Goal: Communication & Community: Share content

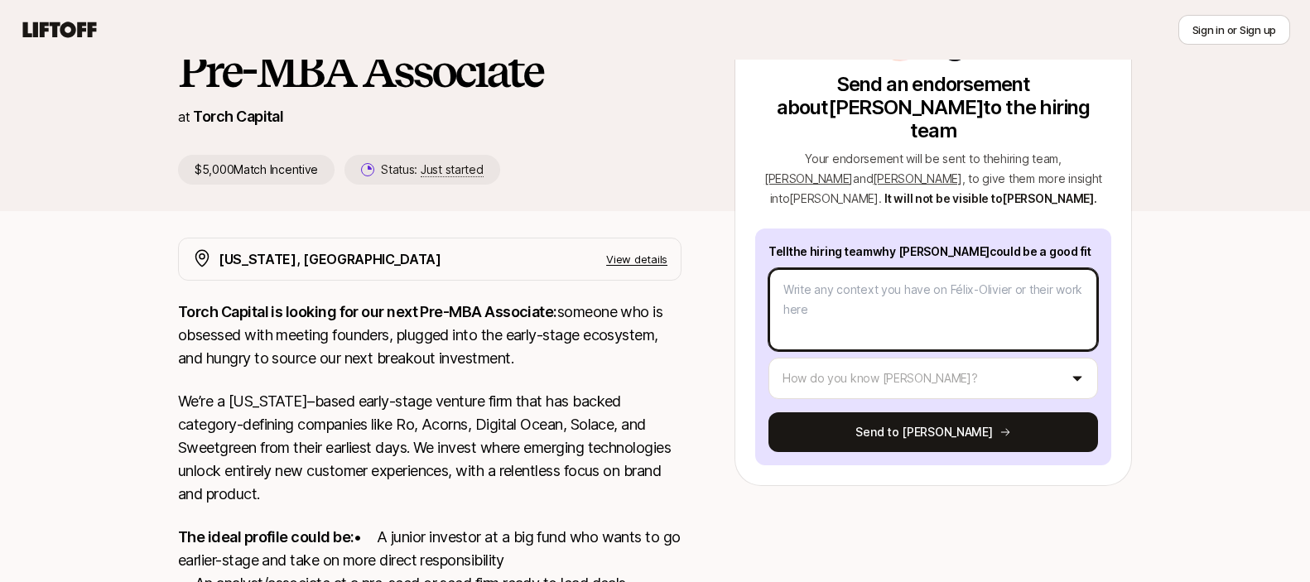
scroll to position [140, 0]
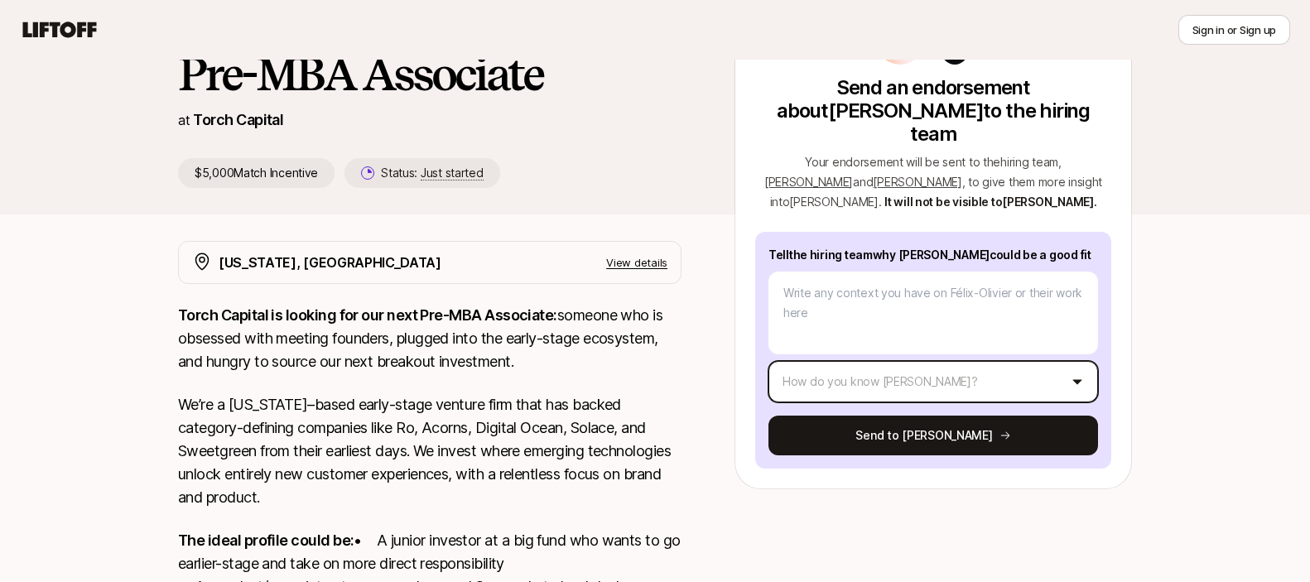
click at [899, 362] on html "New to Liftoff? See how it works Sign in or Sign up Sign in or Sign up [PERSON_…" at bounding box center [655, 151] width 1310 height 582
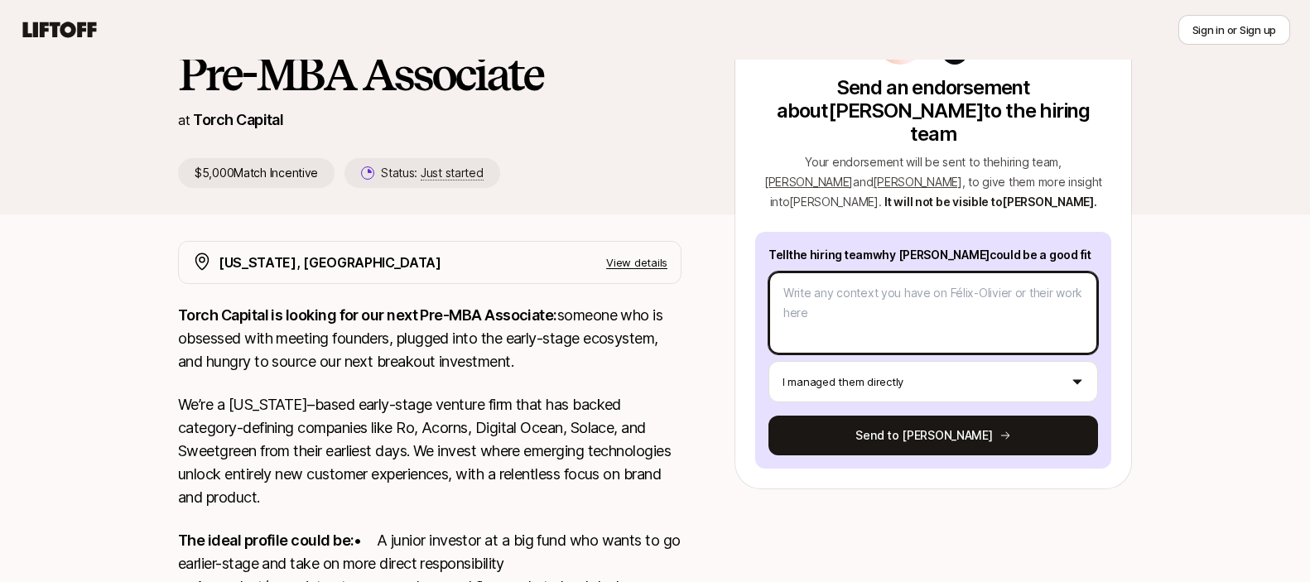
click at [840, 282] on textarea at bounding box center [934, 313] width 330 height 83
type textarea "x"
type textarea "F"
type textarea "x"
type textarea "Fe"
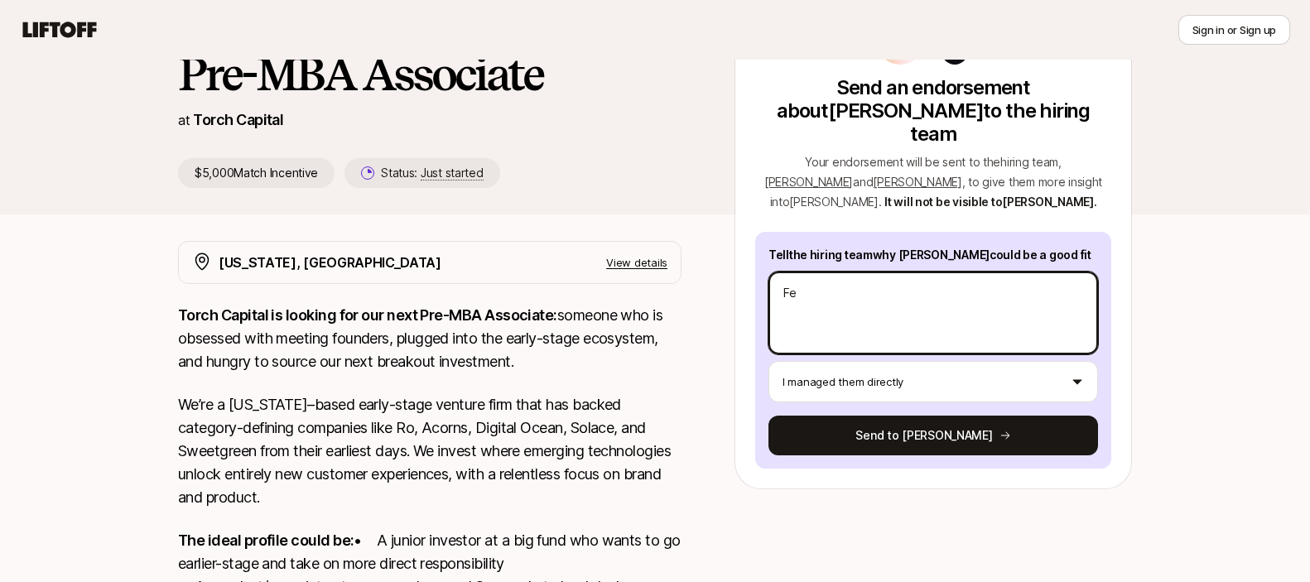
type textarea "x"
type textarea "Fel"
type textarea "x"
type textarea "Feli"
type textarea "x"
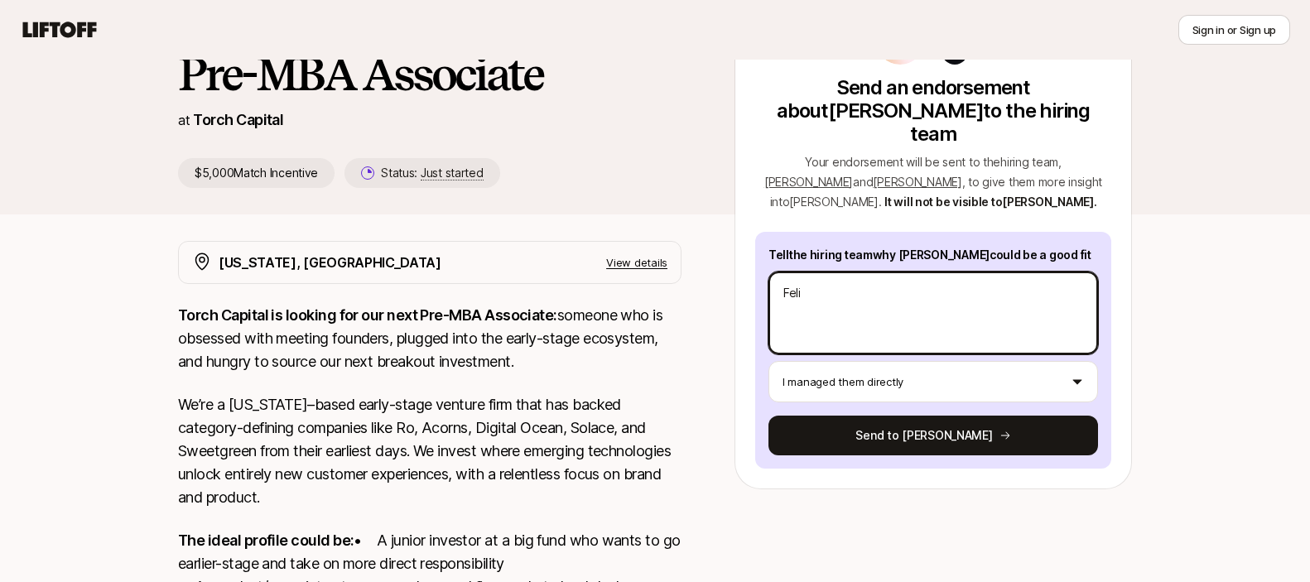
type textarea "[PERSON_NAME]"
type textarea "x"
type textarea "[PERSON_NAME]-"
type textarea "x"
type textarea "[PERSON_NAME]"
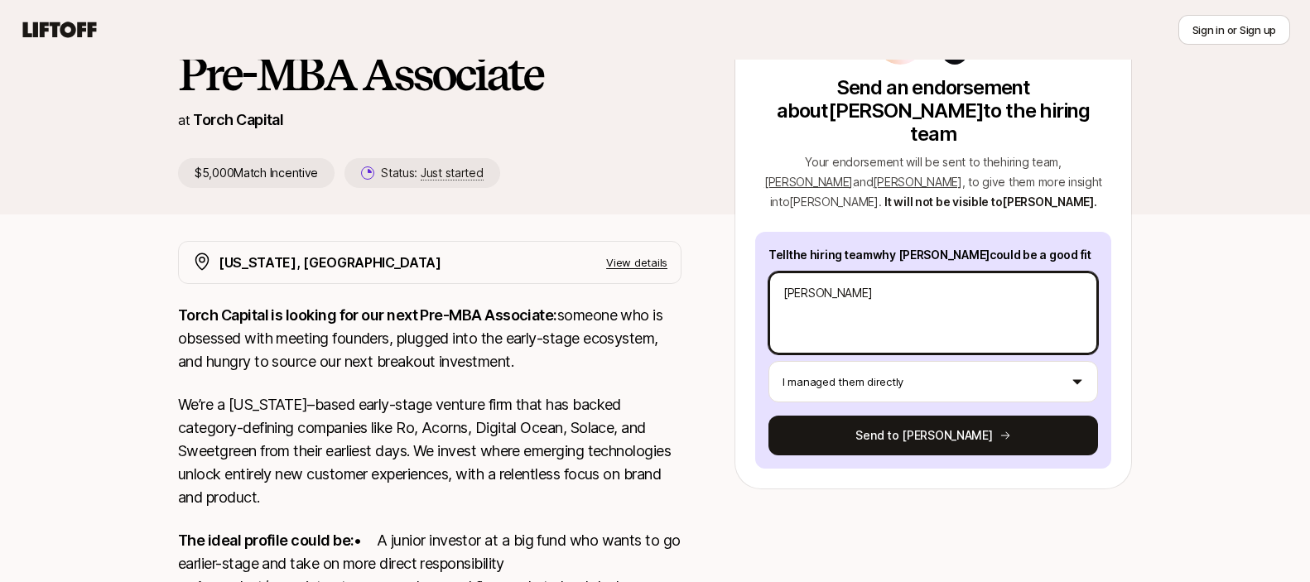
type textarea "x"
type textarea "[PERSON_NAME]"
type textarea "x"
type textarea "[PERSON_NAME]"
type textarea "x"
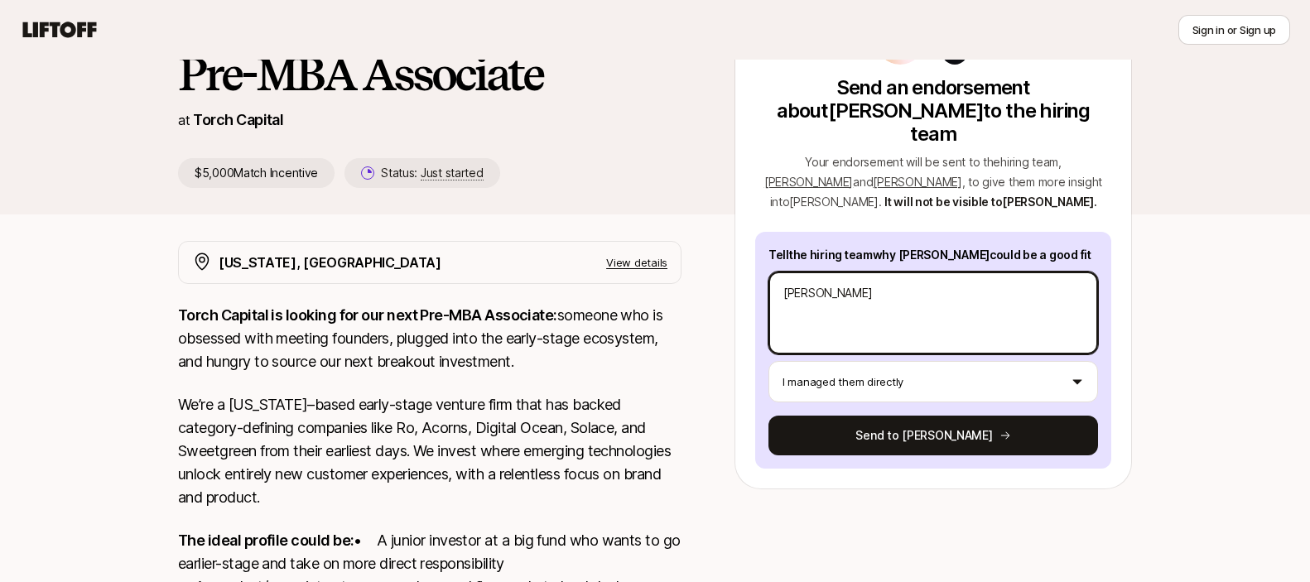
type textarea "[PERSON_NAME]"
type textarea "x"
type textarea "[PERSON_NAME]"
type textarea "x"
type textarea "[PERSON_NAME]"
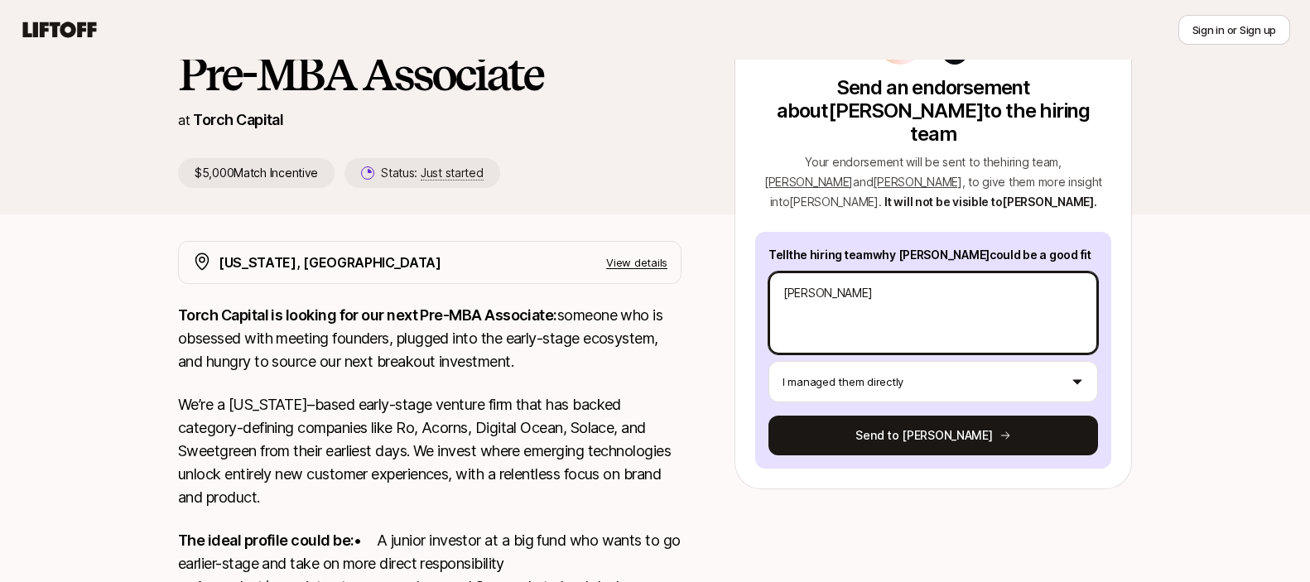
type textarea "x"
type textarea "[PERSON_NAME]"
type textarea "x"
type textarea "[PERSON_NAME]"
type textarea "x"
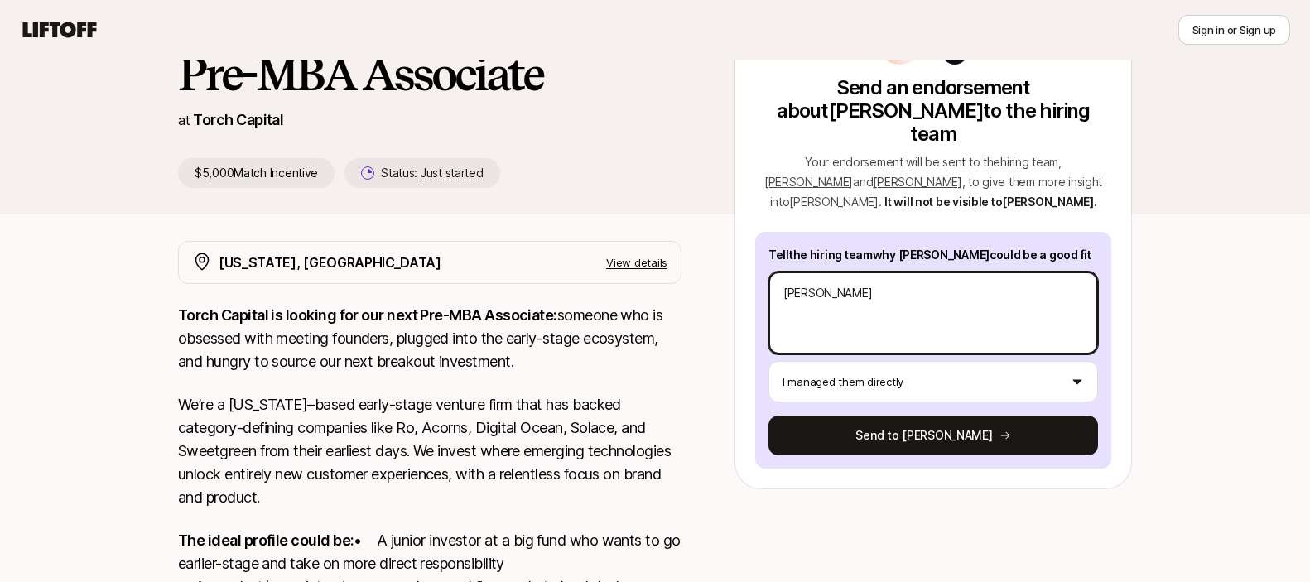
type textarea "[PERSON_NAME] ha"
type textarea "x"
type textarea "[PERSON_NAME] has"
type textarea "x"
type textarea "[PERSON_NAME] has"
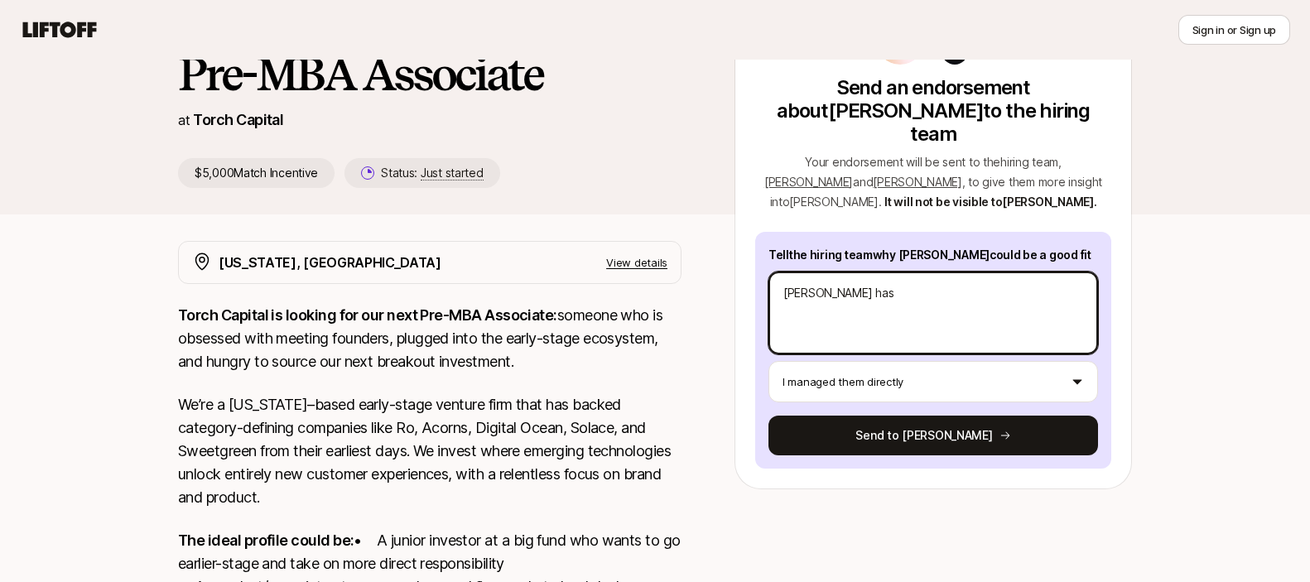
type textarea "x"
type textarea "[PERSON_NAME] has b"
type textarea "x"
type textarea "[PERSON_NAME] has be"
type textarea "x"
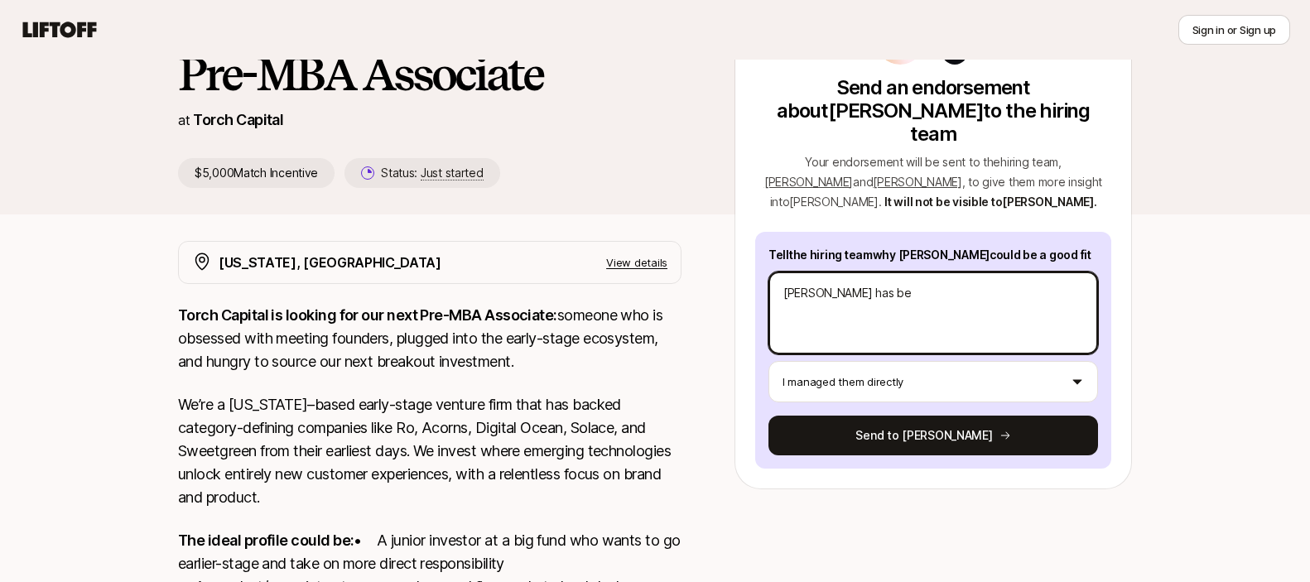
type textarea "[PERSON_NAME] has bee"
type textarea "x"
type textarea "[PERSON_NAME] has been"
type textarea "x"
type textarea "[PERSON_NAME] has been"
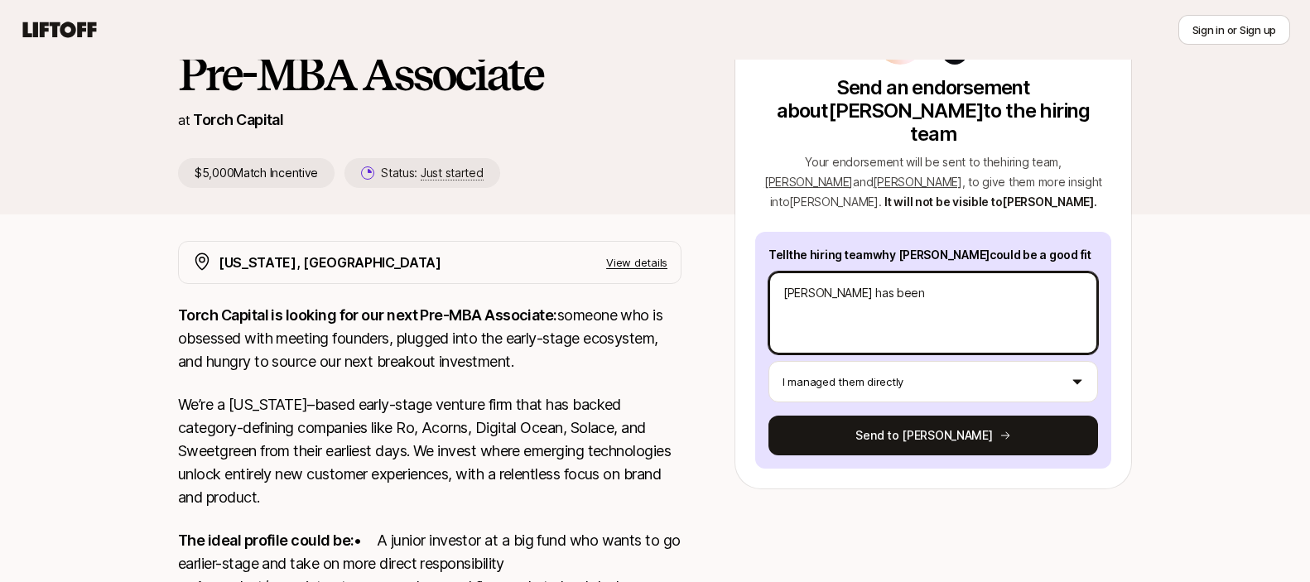
type textarea "x"
type textarea "[PERSON_NAME] has been a"
type textarea "x"
type textarea "[PERSON_NAME] has been a"
type textarea "x"
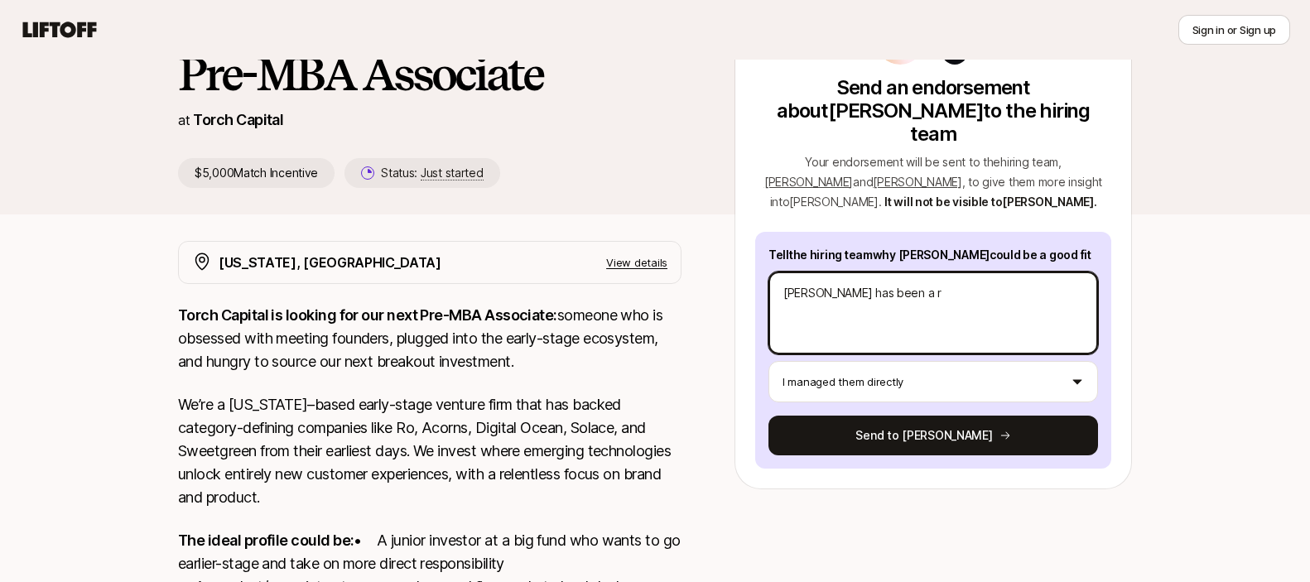
type textarea "[PERSON_NAME] has been a ro"
type textarea "x"
type textarea "[PERSON_NAME] has been a rock"
type textarea "x"
type textarea "[PERSON_NAME] has been a rocks"
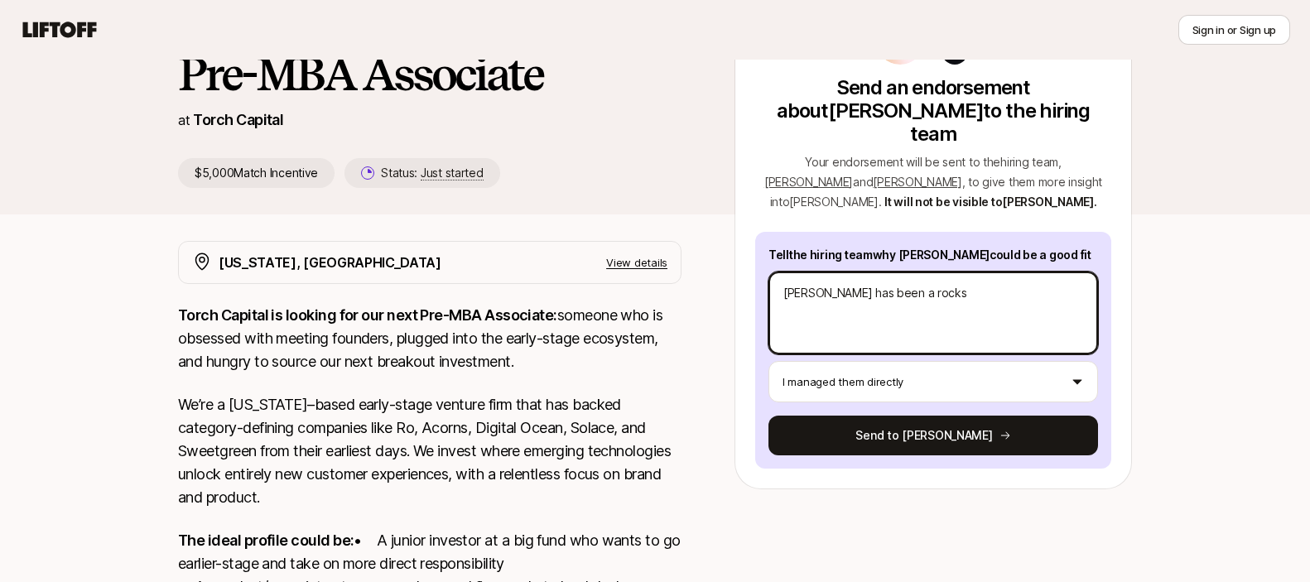
type textarea "x"
type textarea "[PERSON_NAME] has been a rockst"
type textarea "x"
type textarea "[PERSON_NAME] has been a rocksta"
type textarea "x"
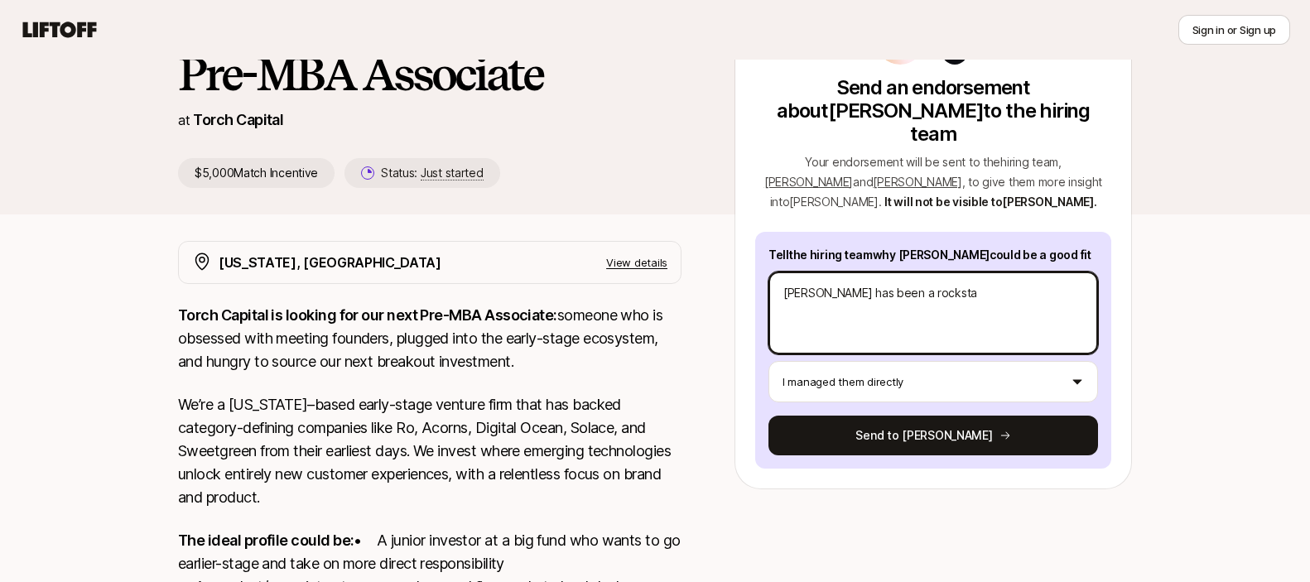
type textarea "[PERSON_NAME] has been a rockstar"
type textarea "x"
type textarea "[PERSON_NAME] has been a rockstar"
type textarea "x"
type textarea "[PERSON_NAME] has been a rockstar du"
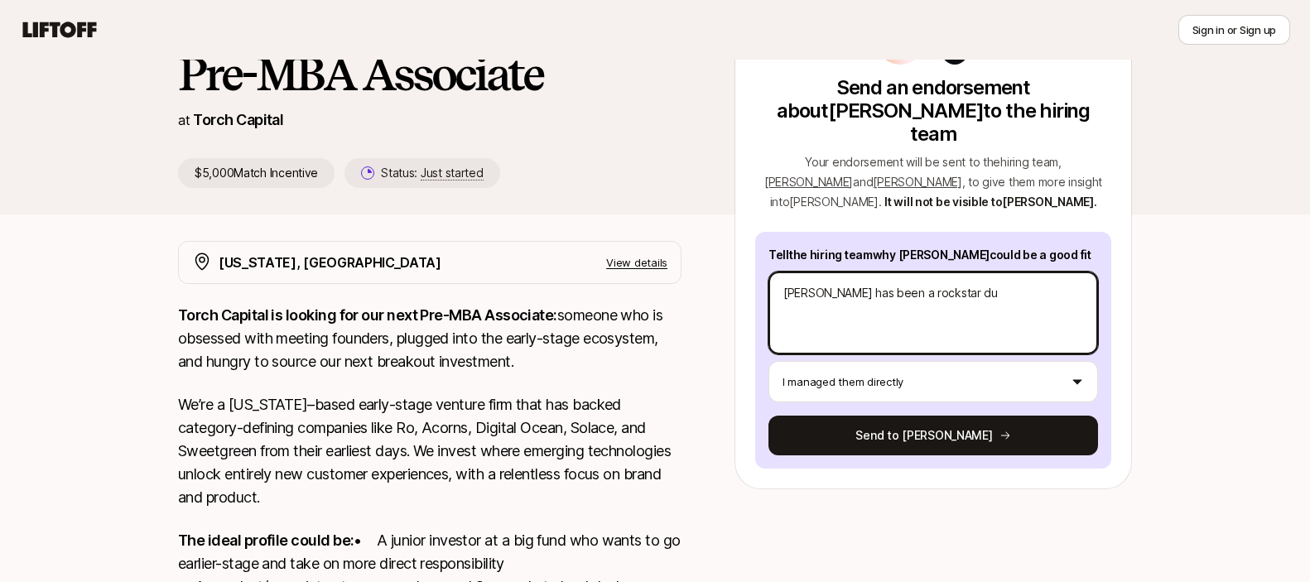
type textarea "x"
type textarea "[PERSON_NAME] has been a rockstar duri"
type textarea "x"
type textarea "[PERSON_NAME] has been a rockstar during"
type textarea "x"
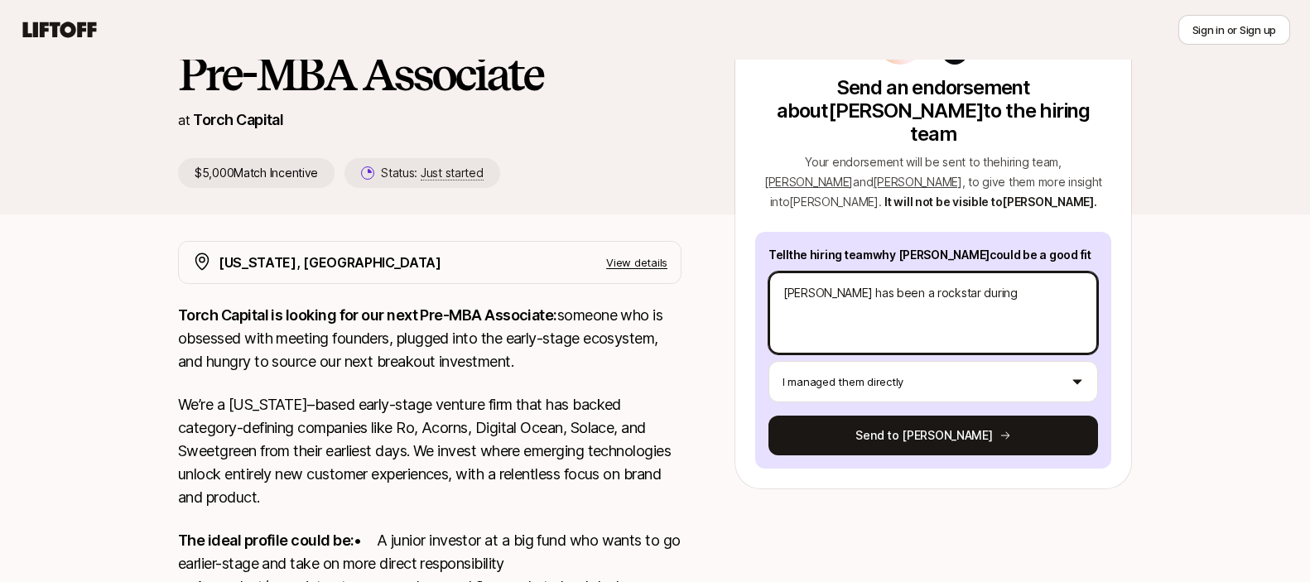
type textarea "[PERSON_NAME] has been a rockstar during"
type textarea "x"
type textarea "[PERSON_NAME] has been a rockstar during h"
type textarea "x"
type textarea "[PERSON_NAME] has been a rockstar during hi"
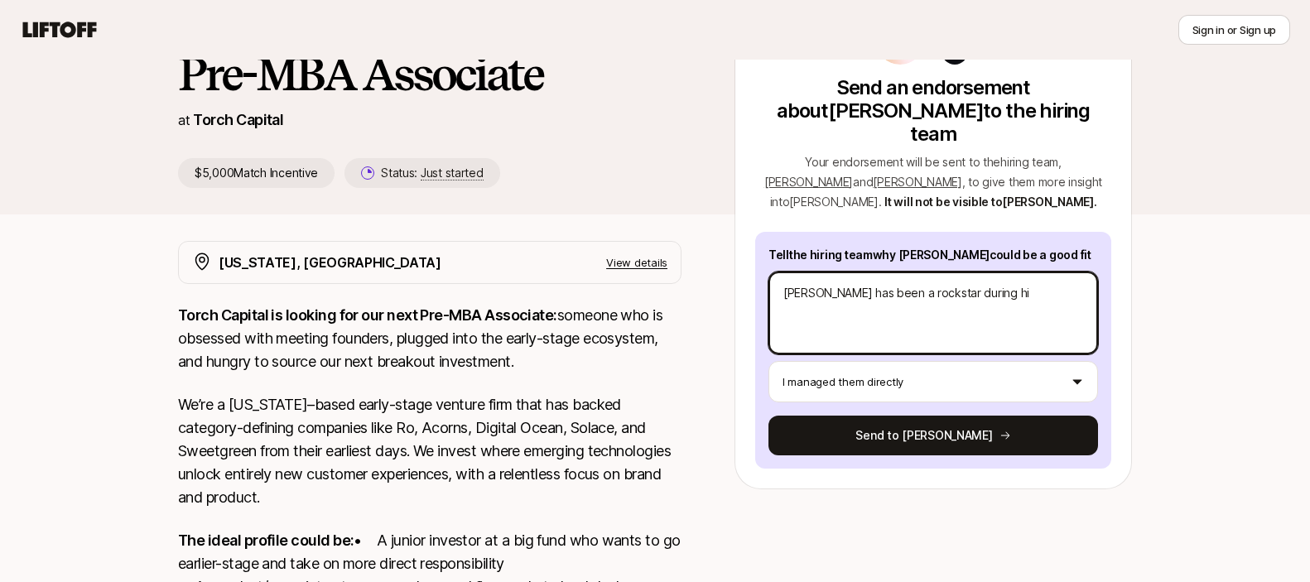
type textarea "x"
type textarea "[PERSON_NAME] has been a rockstar during his"
type textarea "x"
type textarea "[PERSON_NAME] has been a rockstar during his"
type textarea "x"
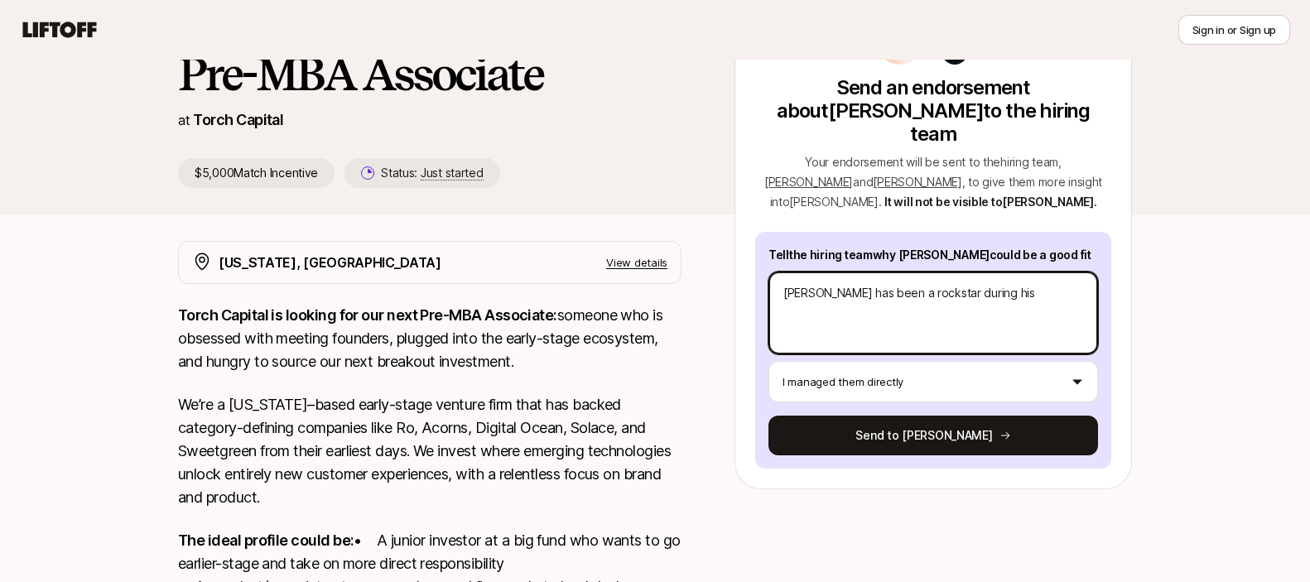
type textarea "[PERSON_NAME] has been a rockstar during his t"
type textarea "x"
type textarea "[PERSON_NAME] has been a rockstar during his ti"
type textarea "x"
type textarea "[PERSON_NAME] has been a rockstar during his [PERSON_NAME]"
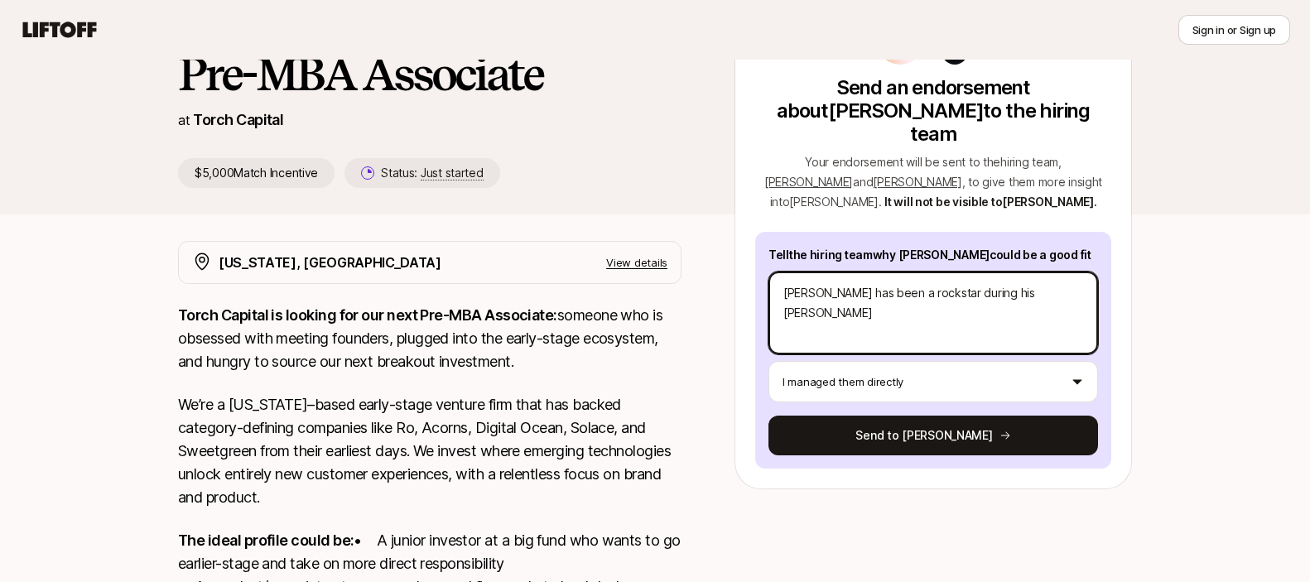
type textarea "x"
type textarea "[PERSON_NAME] has been a rockstar during his time"
type textarea "x"
type textarea "[PERSON_NAME] has been a rockstar during his time"
type textarea "x"
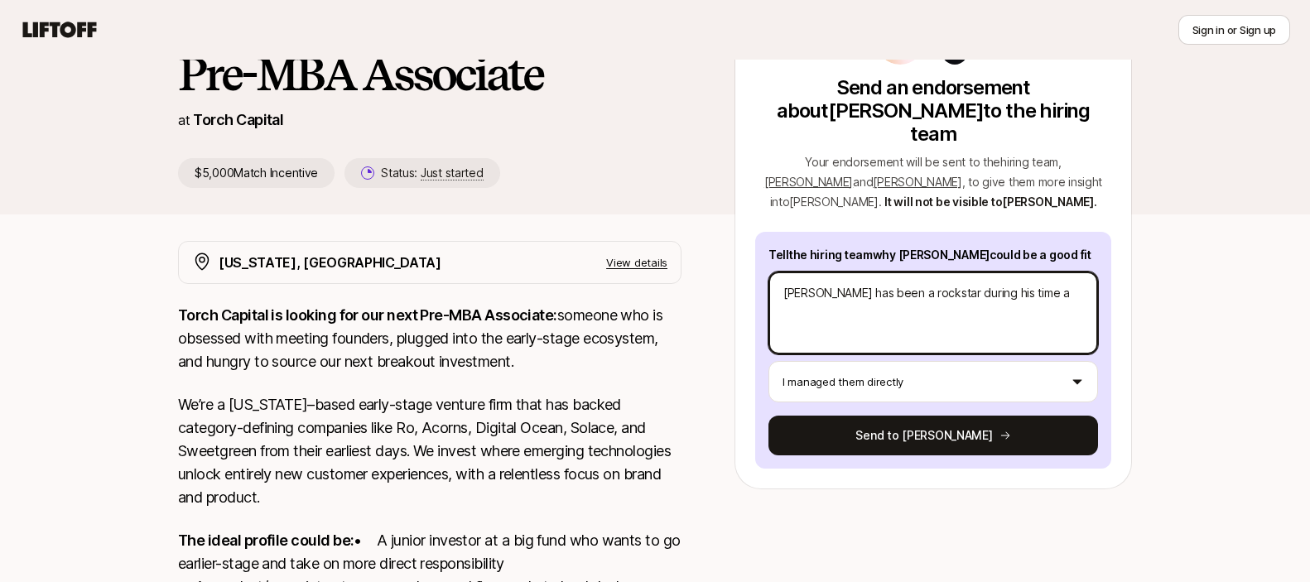
type textarea "[PERSON_NAME] has been a rockstar during his time at"
type textarea "x"
type textarea "[PERSON_NAME] has been a rockstar during his time at"
type textarea "x"
type textarea "[PERSON_NAME] has been a rockstar during his time at C"
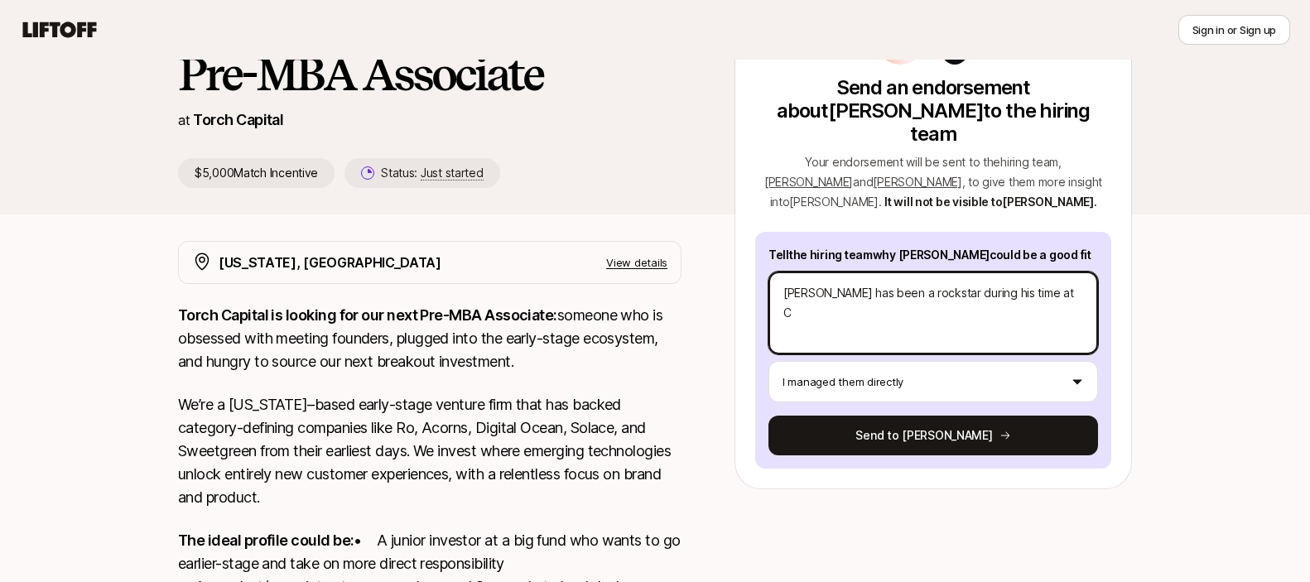
type textarea "x"
type textarea "[PERSON_NAME] has been a rockstar during his time at Co"
type textarea "x"
type textarea "[PERSON_NAME] has been a rockstar during his time at Con"
type textarea "x"
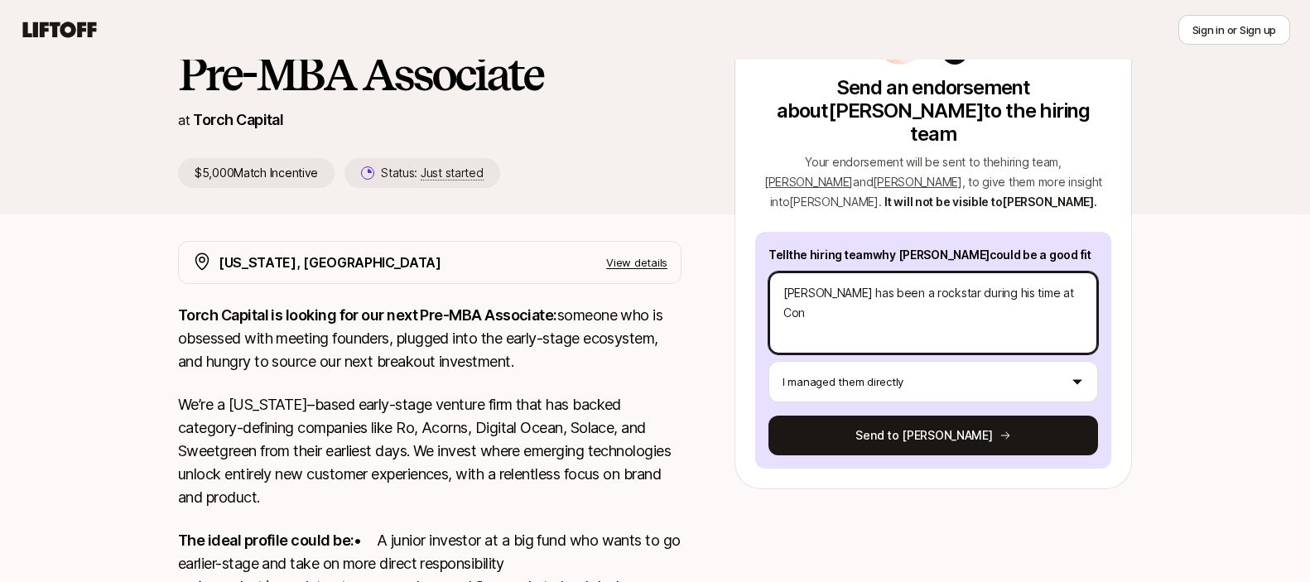
type textarea "[PERSON_NAME] has been a rockstar during his time at Conv"
type textarea "x"
type textarea "[PERSON_NAME] has been a rockstar during his time at [GEOGRAPHIC_DATA]"
type textarea "x"
type textarea "[PERSON_NAME] has been a rockstar during his time at [GEOGRAPHIC_DATA]"
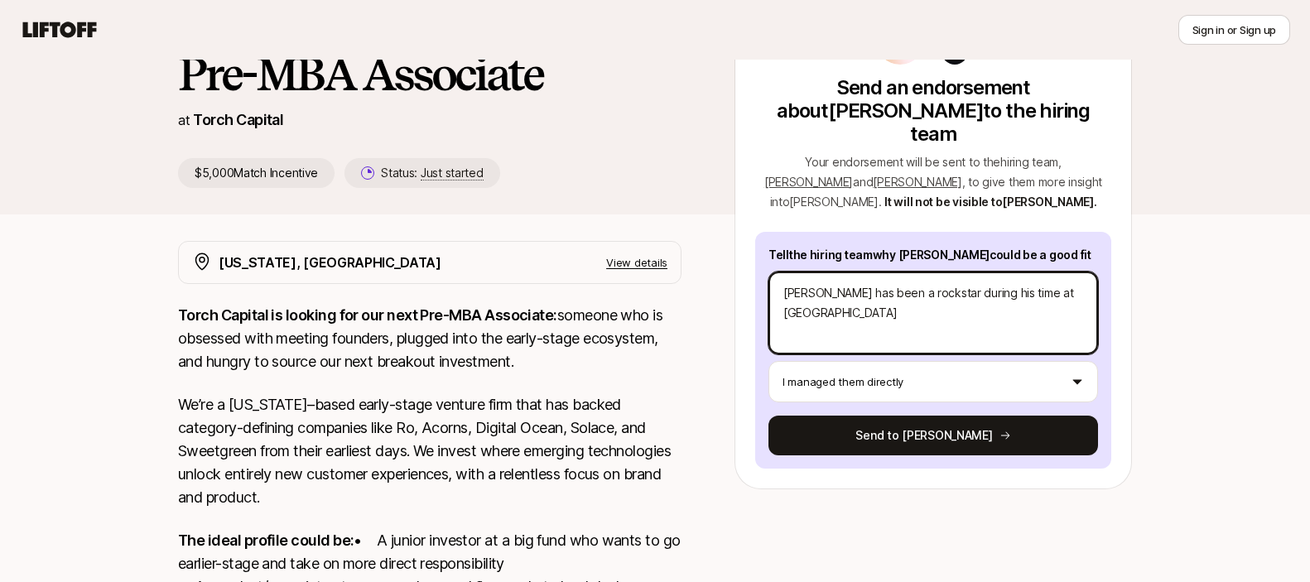
type textarea "x"
type textarea "[PERSON_NAME] has been a rockstar during his time at [GEOGRAPHIC_DATA]"
type textarea "x"
type textarea "[PERSON_NAME] has been a rockstar during his time at [GEOGRAPHIC_DATA]"
type textarea "x"
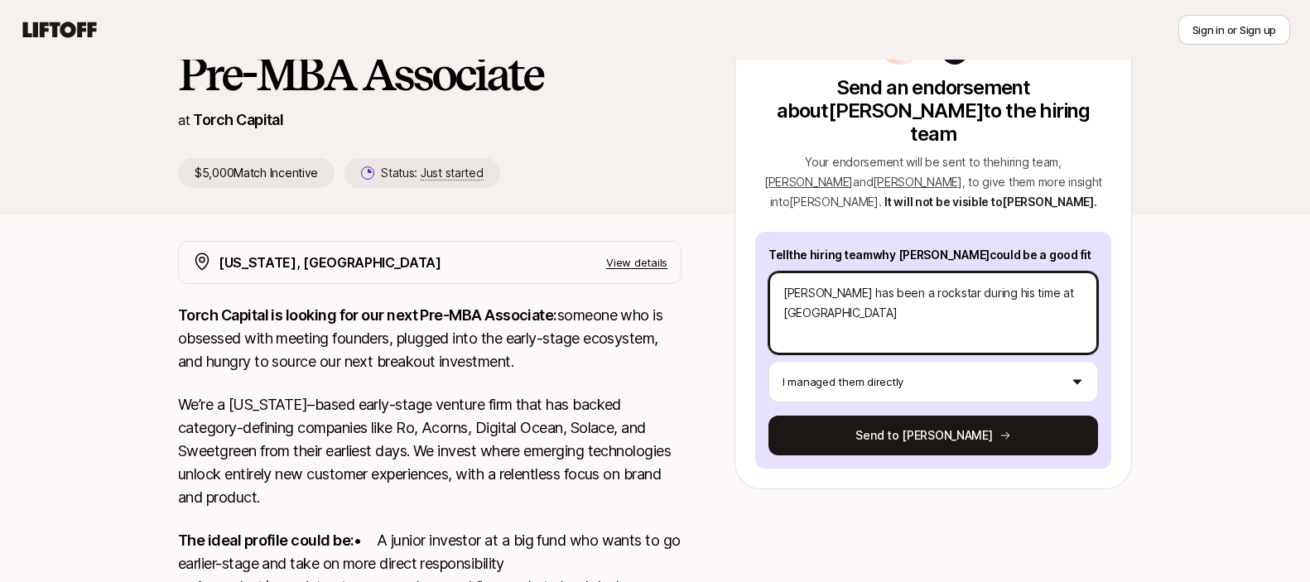
type textarea "[PERSON_NAME] has been a rockstar during his time at [GEOGRAPHIC_DATA]"
type textarea "x"
type textarea "[PERSON_NAME] has been a rockstar during his time at Convivialite"
type textarea "x"
type textarea "[PERSON_NAME] has been a rockstar during his time at Convivialite"
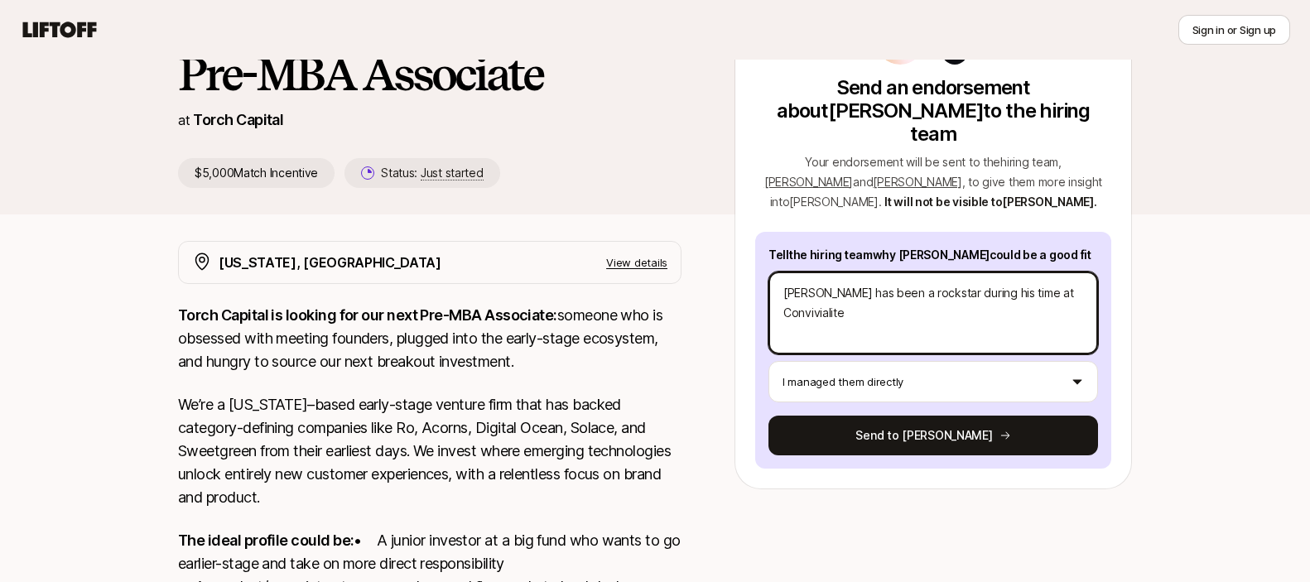
type textarea "x"
type textarea "[PERSON_NAME] has been a rockstar during his time at Convivialite V"
type textarea "x"
type textarea "[PERSON_NAME] has been a rockstar during his time at Convivialite Ve"
type textarea "x"
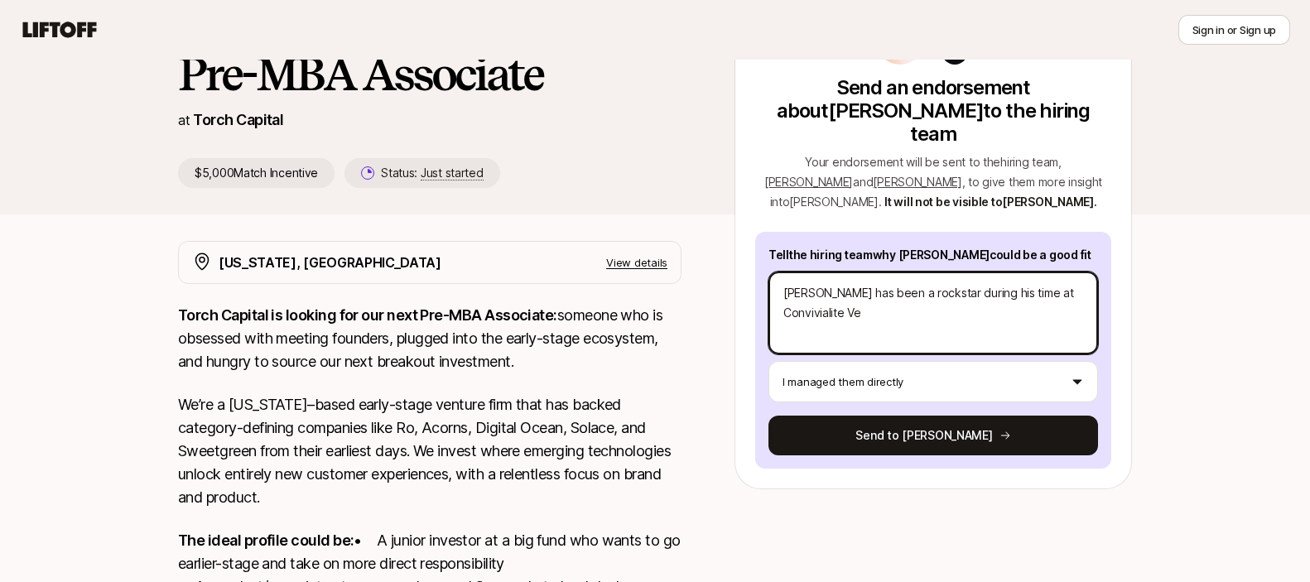
type textarea "[PERSON_NAME] has been a rockstar during his time at Convivialite Ven"
type textarea "x"
type textarea "[PERSON_NAME] has been a rockstar during his time at Convivialite Vent"
type textarea "x"
type textarea "[PERSON_NAME] has been a rockstar during his time at Convivialite Ventu"
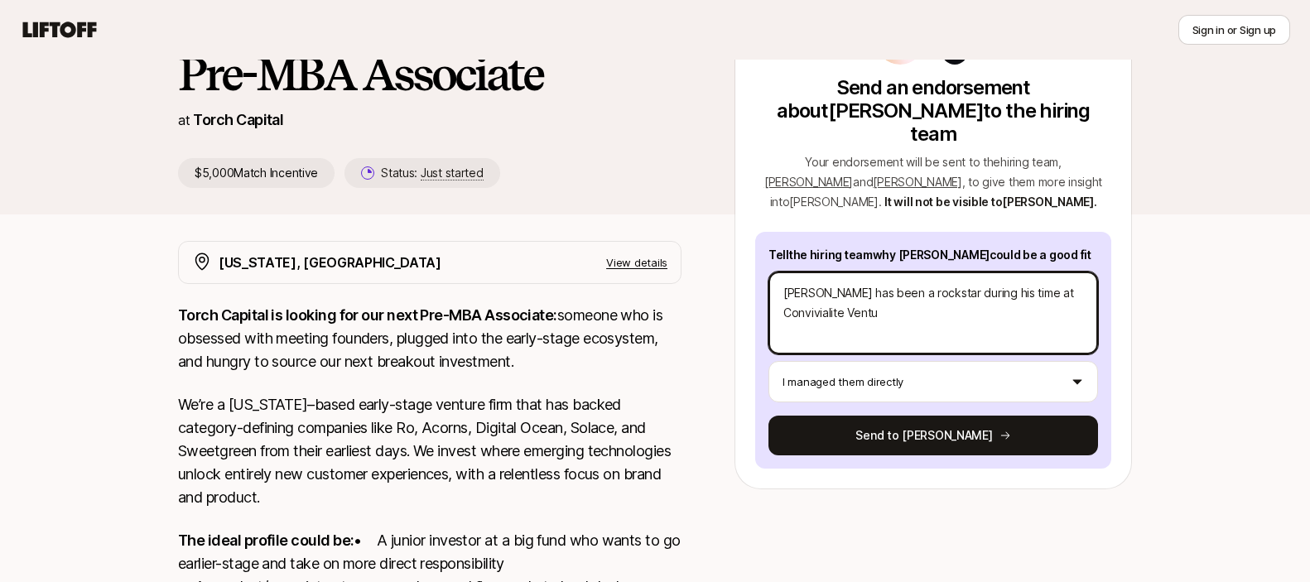
type textarea "x"
type textarea "[PERSON_NAME] has been a rockstar during his time at Convivialite Ventur"
type textarea "x"
type textarea "[PERSON_NAME] has been a rockstar during his time at Convivialite Venture"
type textarea "x"
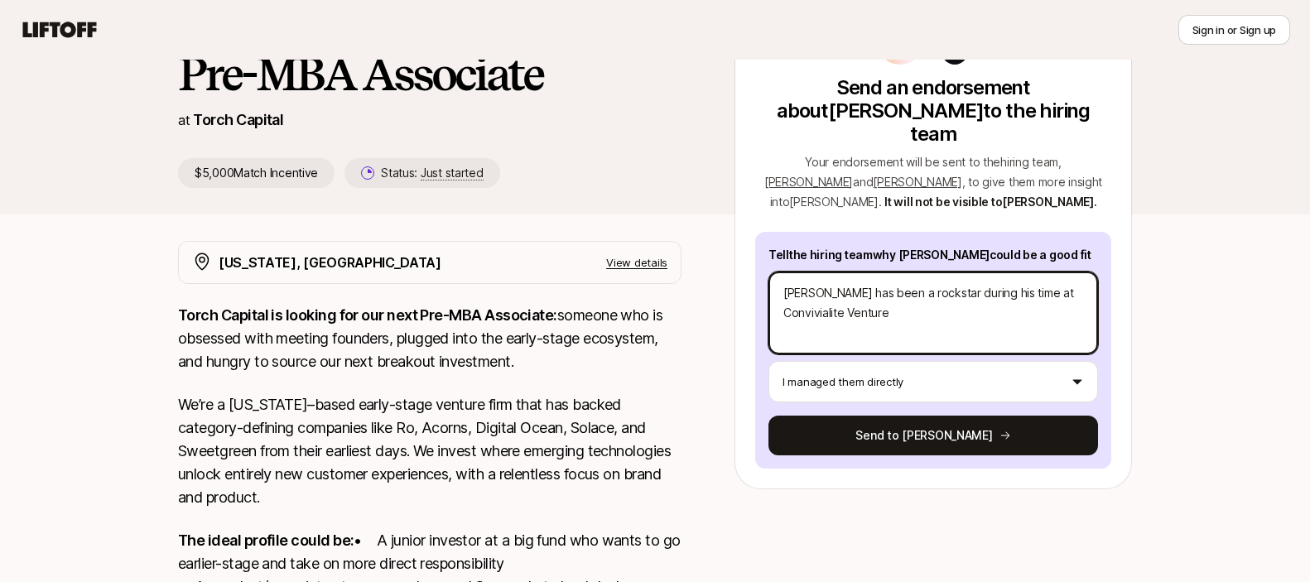
type textarea "[PERSON_NAME] has been a rockstar during his time at Convivialite Ventures"
type textarea "x"
type textarea "[PERSON_NAME] has been a rockstar during his time at Convivialite Ventures."
type textarea "x"
type textarea "[PERSON_NAME] has been a rockstar during his time at Convivialite Ventures."
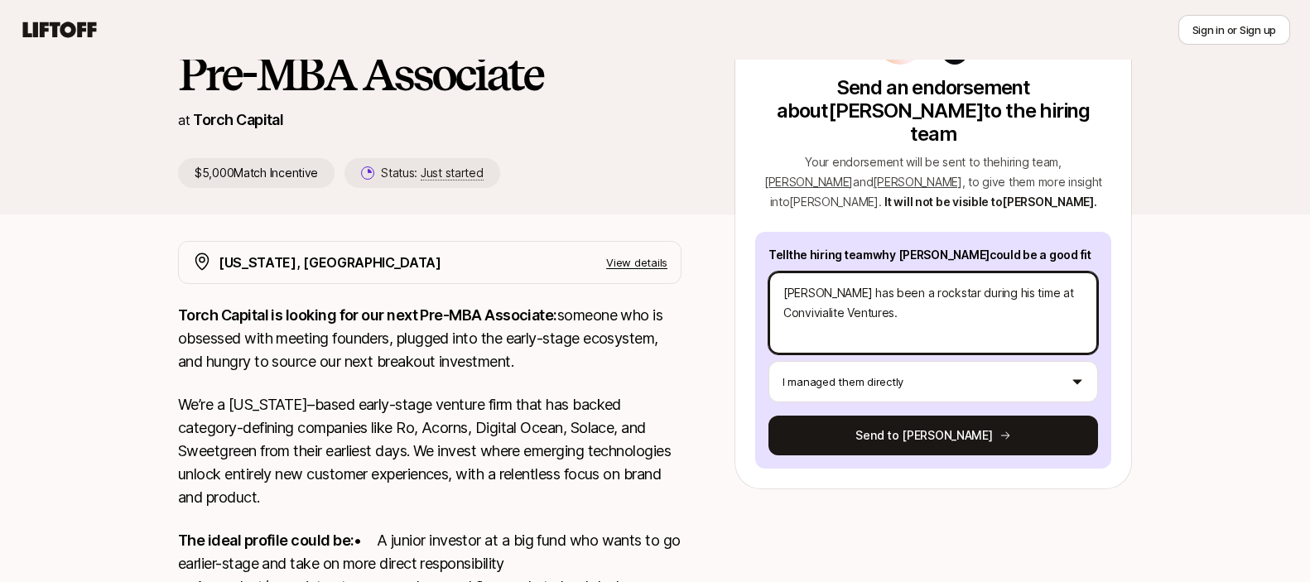
type textarea "x"
type textarea "[PERSON_NAME] has been a rockstar during his time at Convivialite Ventures. W"
type textarea "x"
type textarea "[PERSON_NAME] has been a rockstar during his time at Convivialite Ventures. We"
type textarea "x"
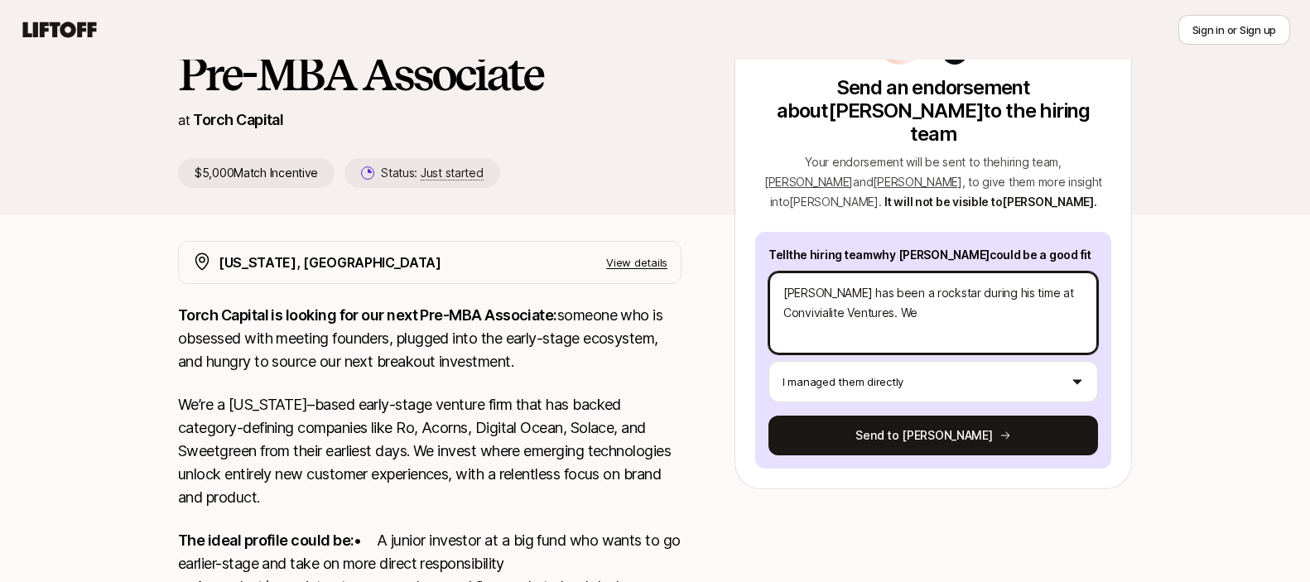
type textarea "[PERSON_NAME] has been a rockstar during his time at Convivialite Ventures. We"
type textarea "x"
type textarea "[PERSON_NAME] has been a rockstar during his time at Convivialite Ventures. We …"
type textarea "x"
type textarea "[PERSON_NAME] has been a rockstar during his time at Convivialite Ventures. We …"
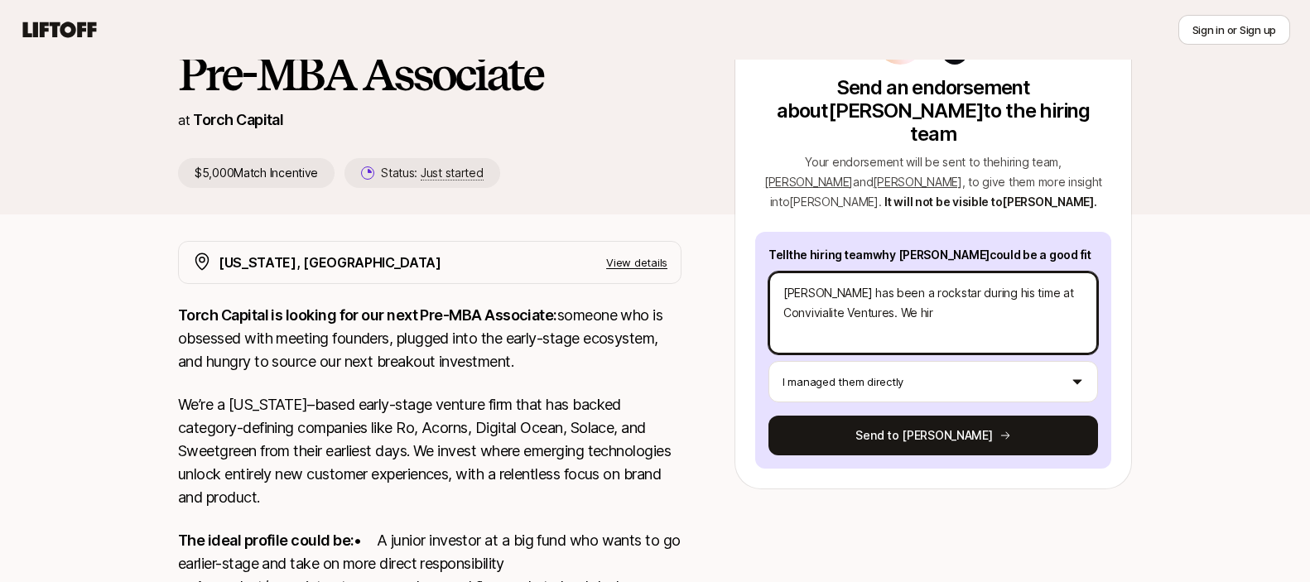
type textarea "x"
type textarea "[PERSON_NAME] has been a rockstar during his time at Convivialite Ventures. We …"
type textarea "x"
type textarea "[PERSON_NAME] has been a rockstar during his time at Convivialite Ventures. We …"
type textarea "x"
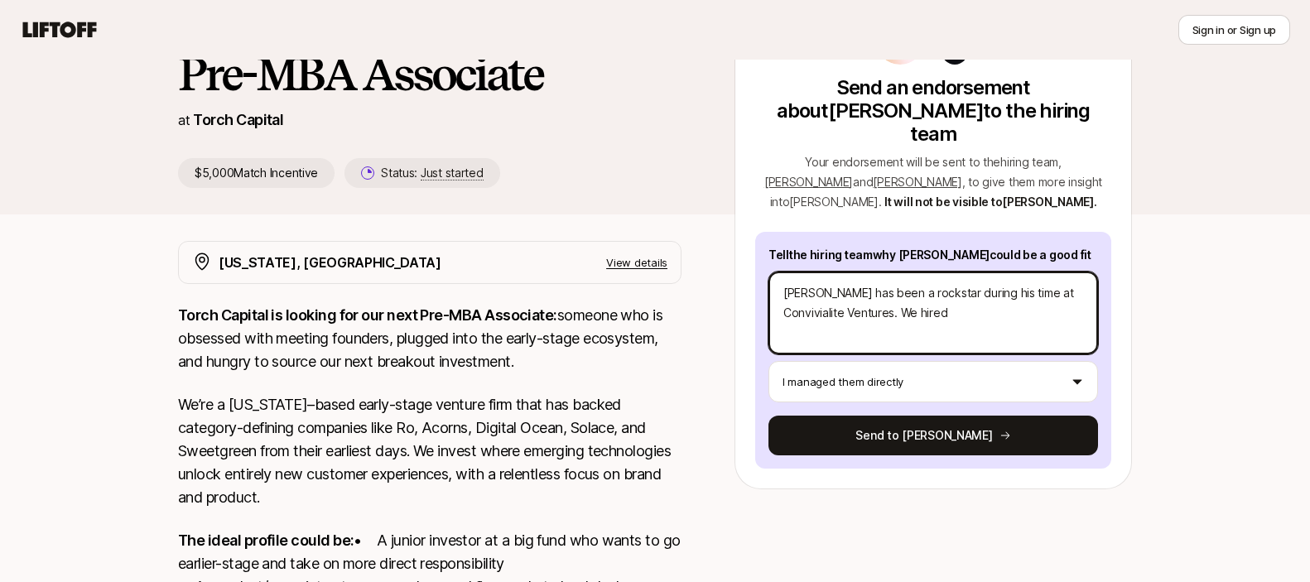
type textarea "[PERSON_NAME] has been a rockstar during his time at Convivialite Ventures. We …"
type textarea "x"
type textarea "[PERSON_NAME] has been a rockstar during his time at Convivialite Ventures. We …"
type textarea "x"
type textarea "[PERSON_NAME] has been a rockstar during his time at Convivialite Ventures. We …"
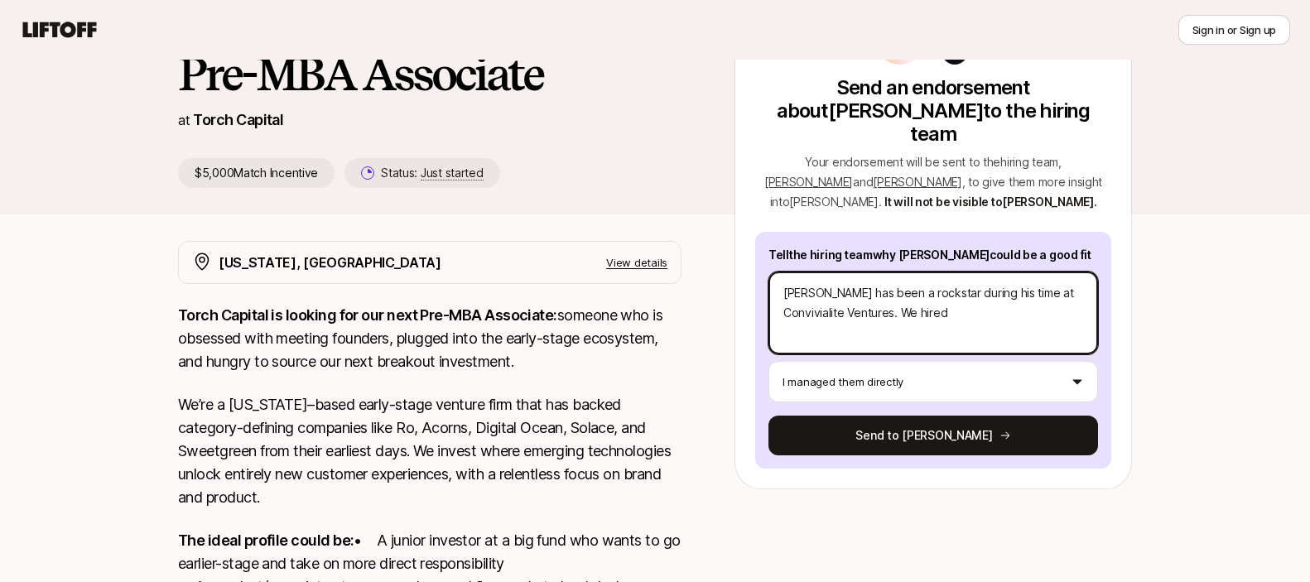
type textarea "x"
type textarea "[PERSON_NAME] has been a rockstar during his time at Convivialite Ventures. We …"
type textarea "x"
type textarea "[PERSON_NAME] has been a rockstar during his time at Convivialite Ventures. We …"
type textarea "x"
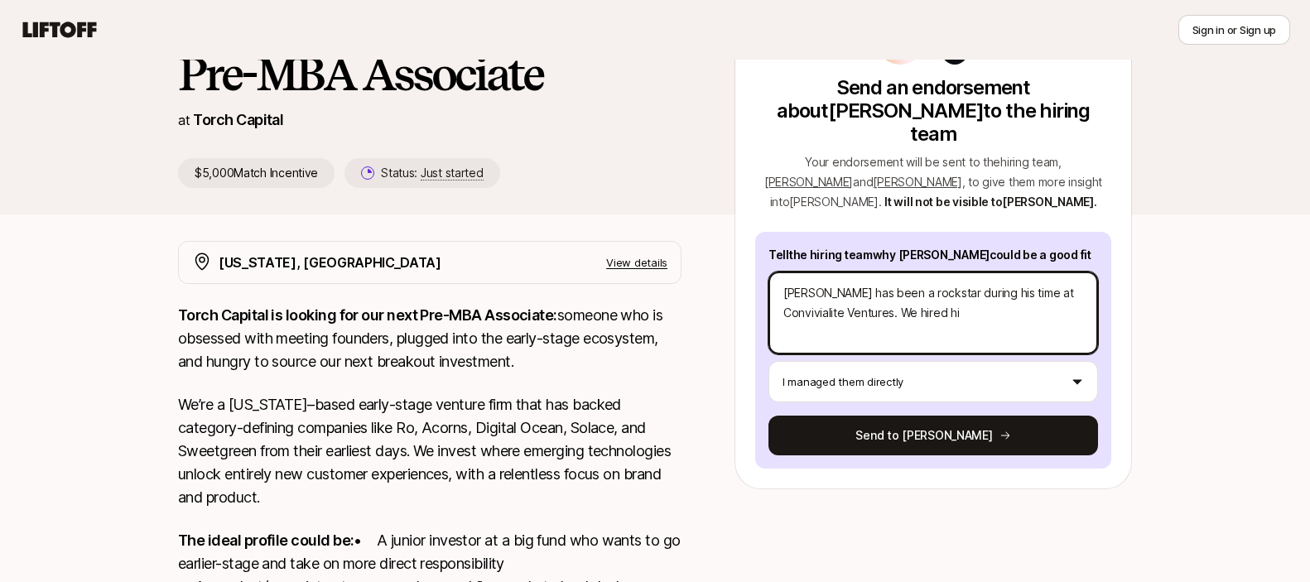
type textarea "[PERSON_NAME] has been a rockstar during his time at Convivialite Ventures. We …"
type textarea "x"
type textarea "[PERSON_NAME] has been a rockstar during his time at Convivialite Ventures. We …"
type textarea "x"
type textarea "[PERSON_NAME] has been a rockstar during his time at Convivialite Ventures. We …"
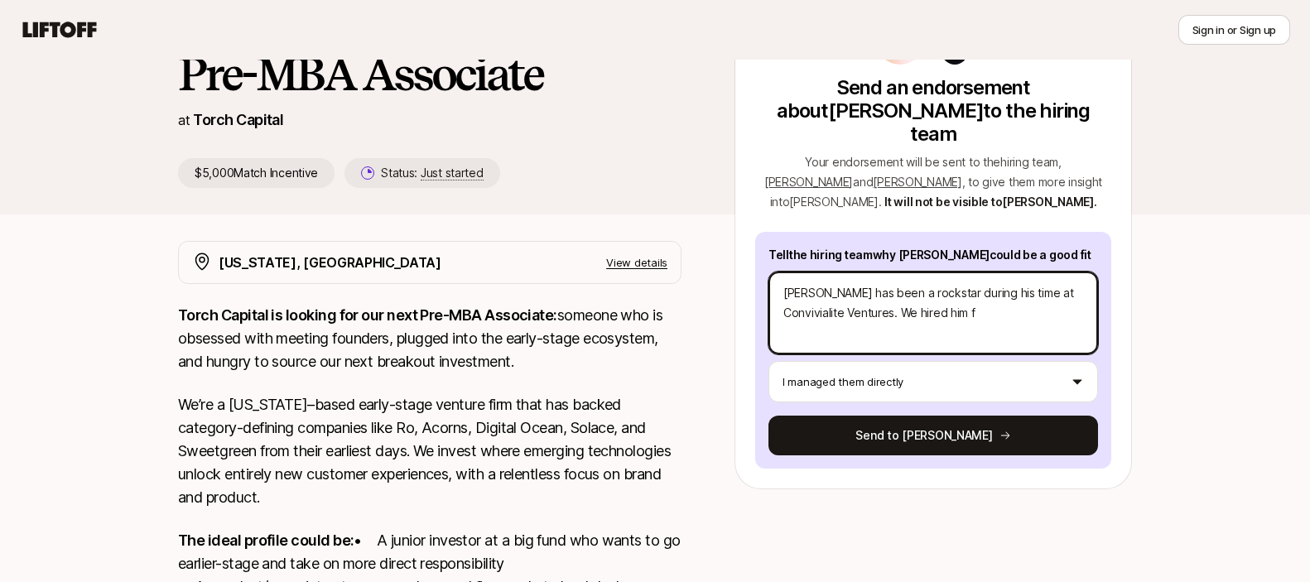
type textarea "x"
type textarea "[PERSON_NAME] has been a rockstar during his time at Convivialite Ventures. We …"
type textarea "x"
type textarea "[PERSON_NAME] has been a rockstar during his time at Convivialite Ventures. We …"
type textarea "x"
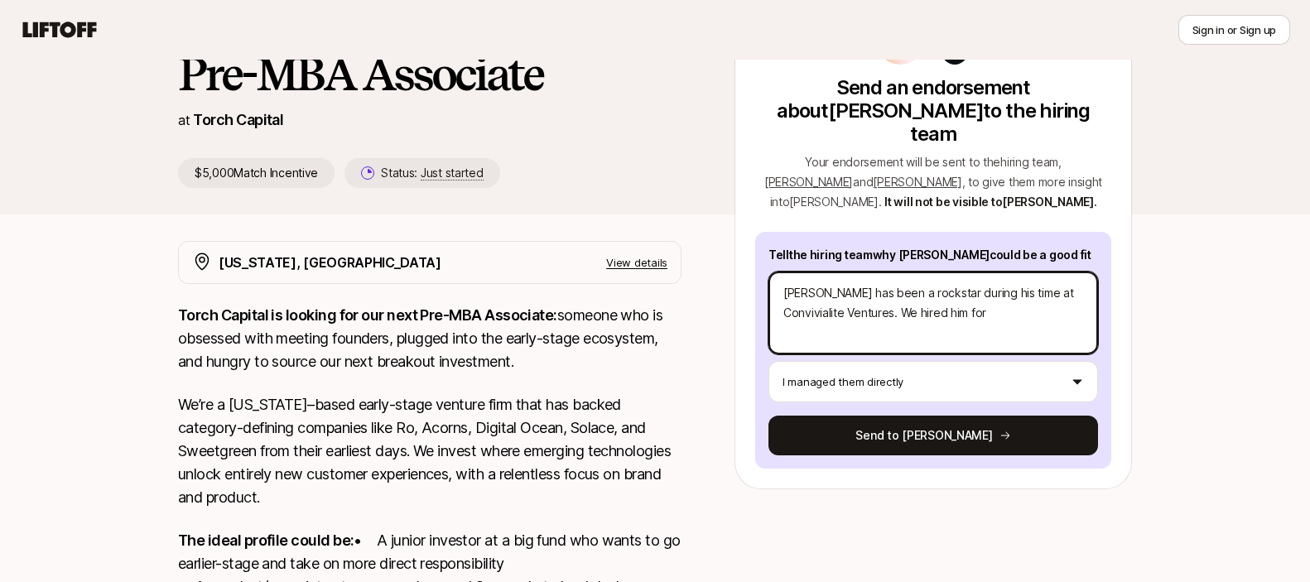
type textarea "[PERSON_NAME] has been a rockstar during his time at Convivialite Ventures. We …"
type textarea "x"
type textarea "[PERSON_NAME] has been a rockstar during his time at Convivialite Ventures. We …"
type textarea "x"
type textarea "[PERSON_NAME] has been a rockstar during his time at Convivialite Ventures. We …"
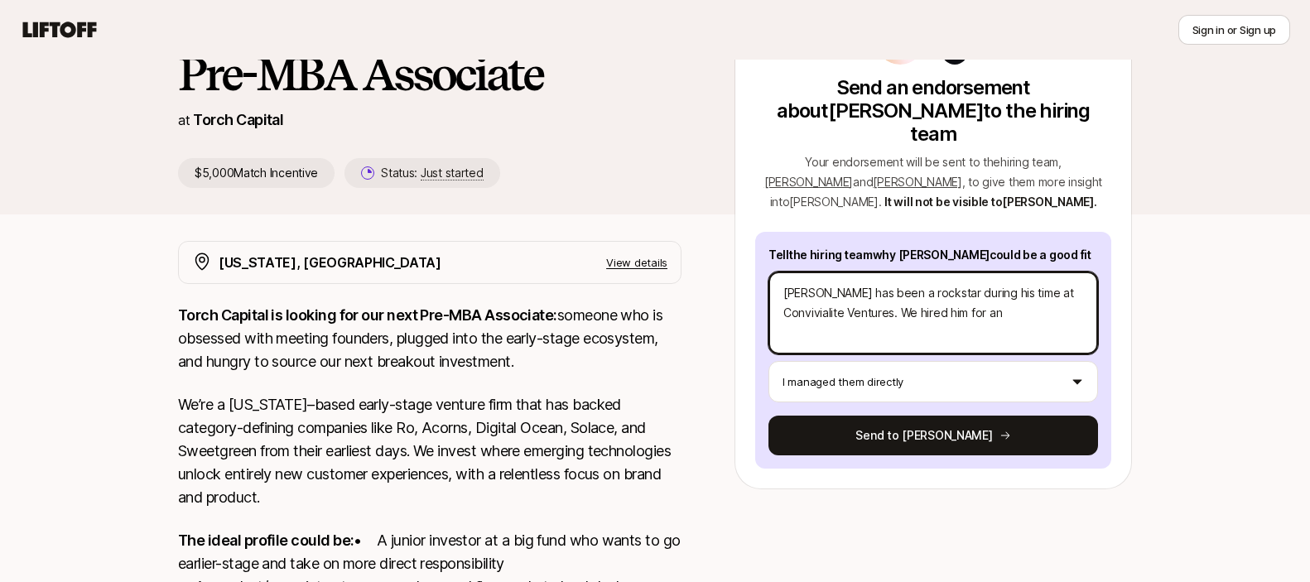
type textarea "x"
type textarea "[PERSON_NAME] has been a rockstar during his time at Convivialite Ventures. We …"
type textarea "x"
type textarea "[PERSON_NAME] has been a rockstar during his time at Convivialite Ventures. We …"
type textarea "x"
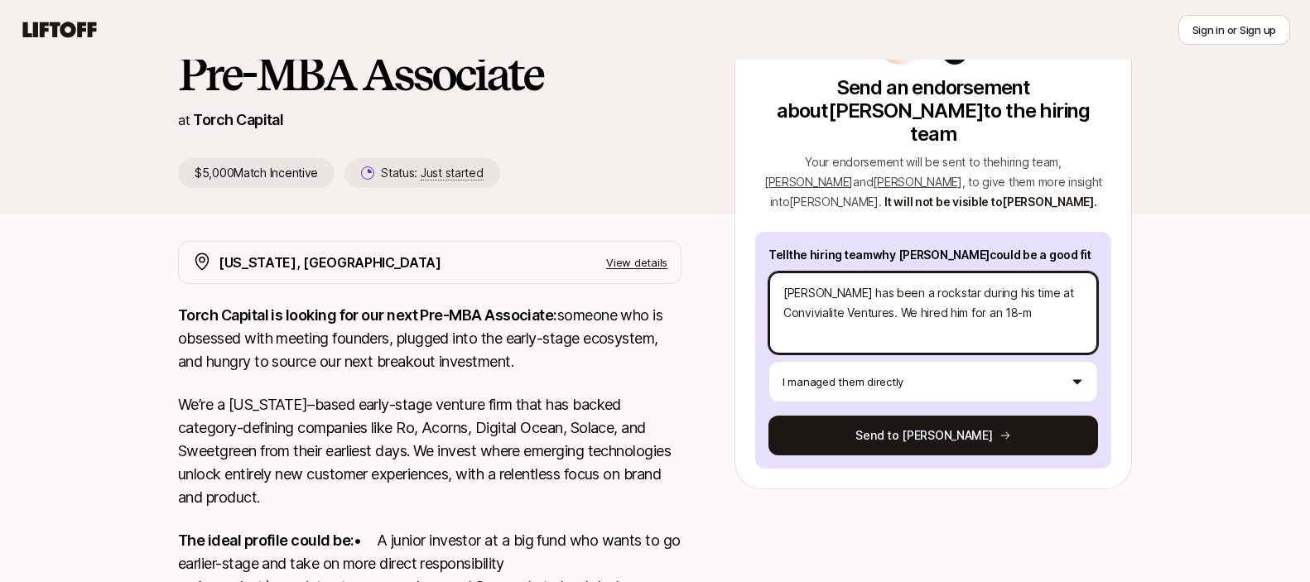
type textarea "[PERSON_NAME] has been a rockstar during his time at Convivialite Ventures. We …"
type textarea "x"
type textarea "[PERSON_NAME] has been a rockstar during his time at Convivialite Ventures. We …"
type textarea "x"
type textarea "[PERSON_NAME] has been a rockstar during his time at Convivialite Ventures. We …"
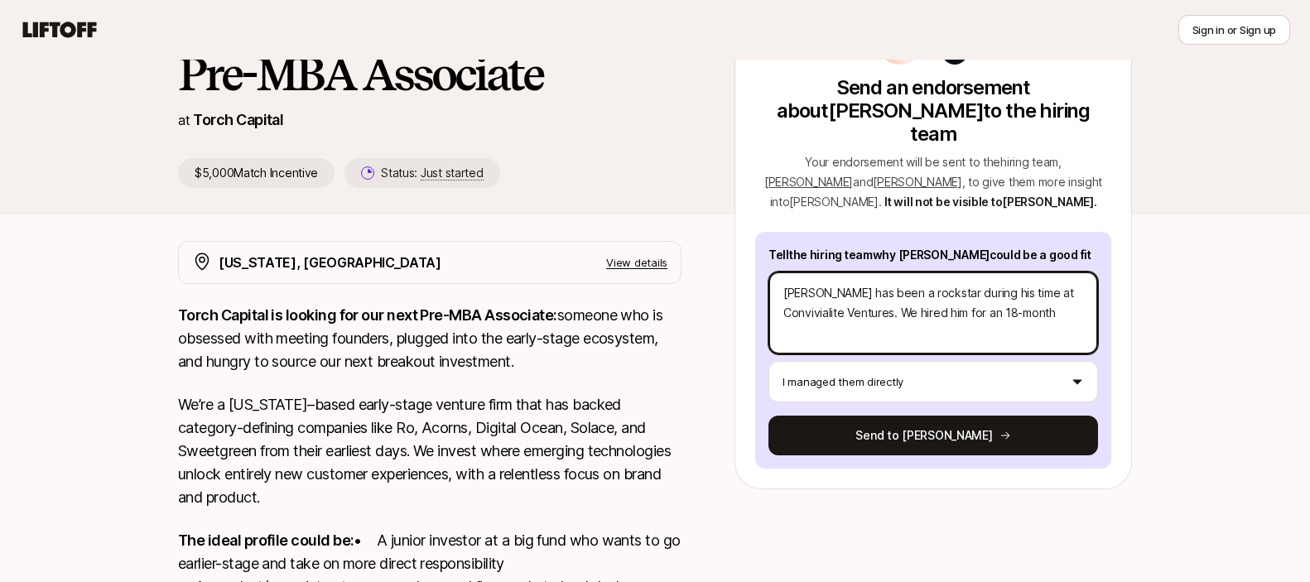
type textarea "x"
type textarea "[PERSON_NAME] has been a rockstar during his time at Convivialite Ventures. We …"
type textarea "x"
type textarea "[PERSON_NAME] has been a rockstar during his time at Convivialite Ventures. We …"
type textarea "x"
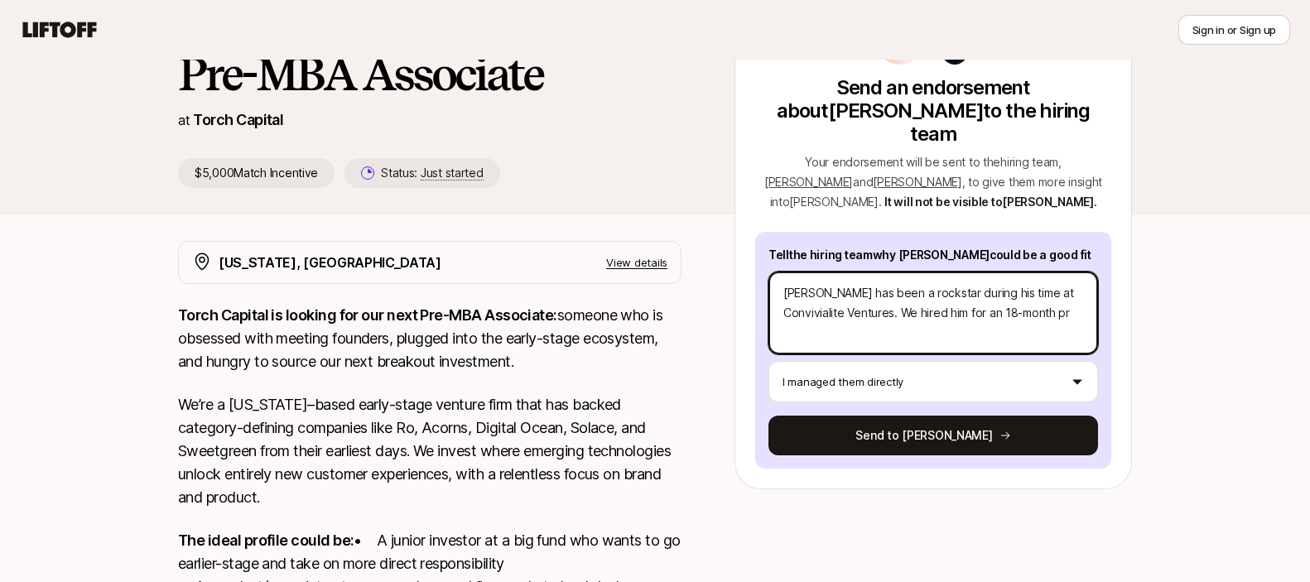
type textarea "[PERSON_NAME] has been a rockstar during his time at Convivialite Ventures. We …"
type textarea "x"
type textarea "[PERSON_NAME] has been a rockstar during his time at Convivialite Ventures. We …"
type textarea "x"
type textarea "[PERSON_NAME] has been a rockstar during his time at Convivialite Ventures. We …"
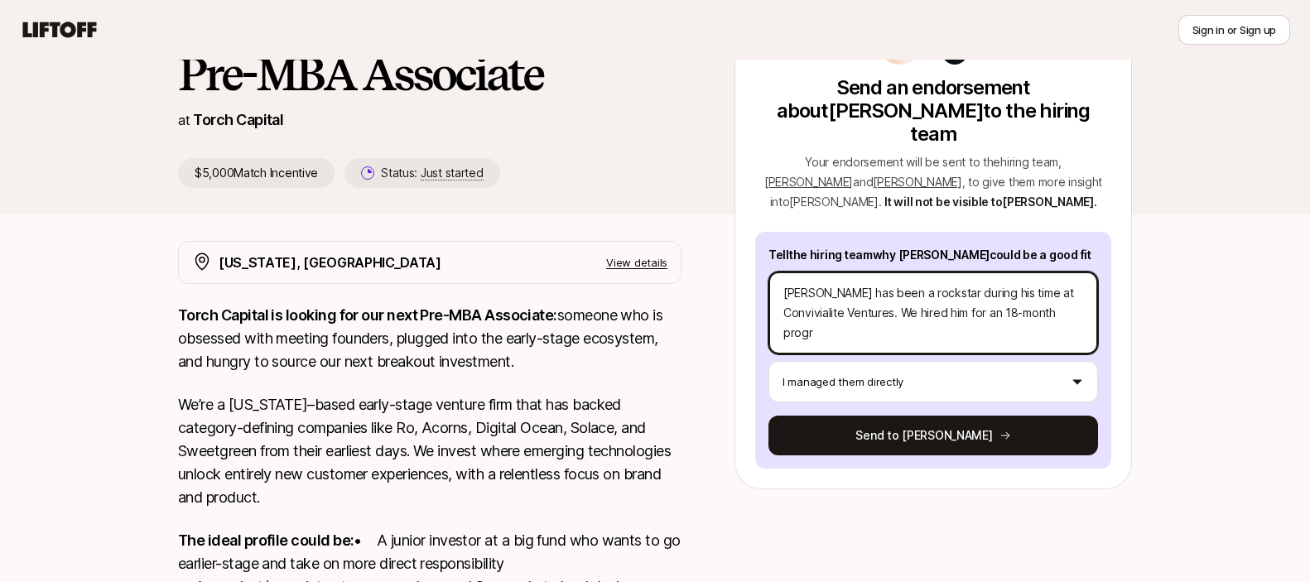
type textarea "x"
type textarea "[PERSON_NAME] has been a rockstar during his time at Convivialite Ventures. We …"
type textarea "x"
type textarea "[PERSON_NAME] has been a rockstar during his time at Convivialite Ventures. We …"
type textarea "x"
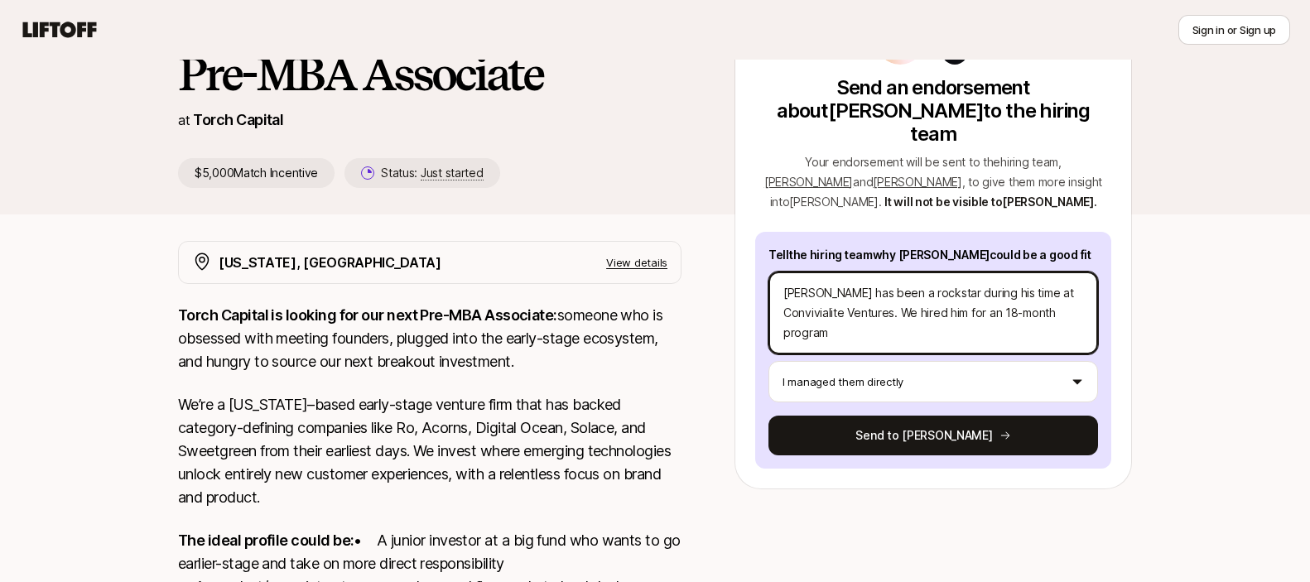
type textarea "[PERSON_NAME] has been a rockstar during his time at Convivialite Ventures. We …"
drag, startPoint x: 860, startPoint y: 316, endPoint x: 712, endPoint y: 201, distance: 187.7
click at [712, 201] on div "[PERSON_NAME] and [PERSON_NAME] are looking for Pre-MBA Associate at Torch Capi…" at bounding box center [655, 100] width 994 height 229
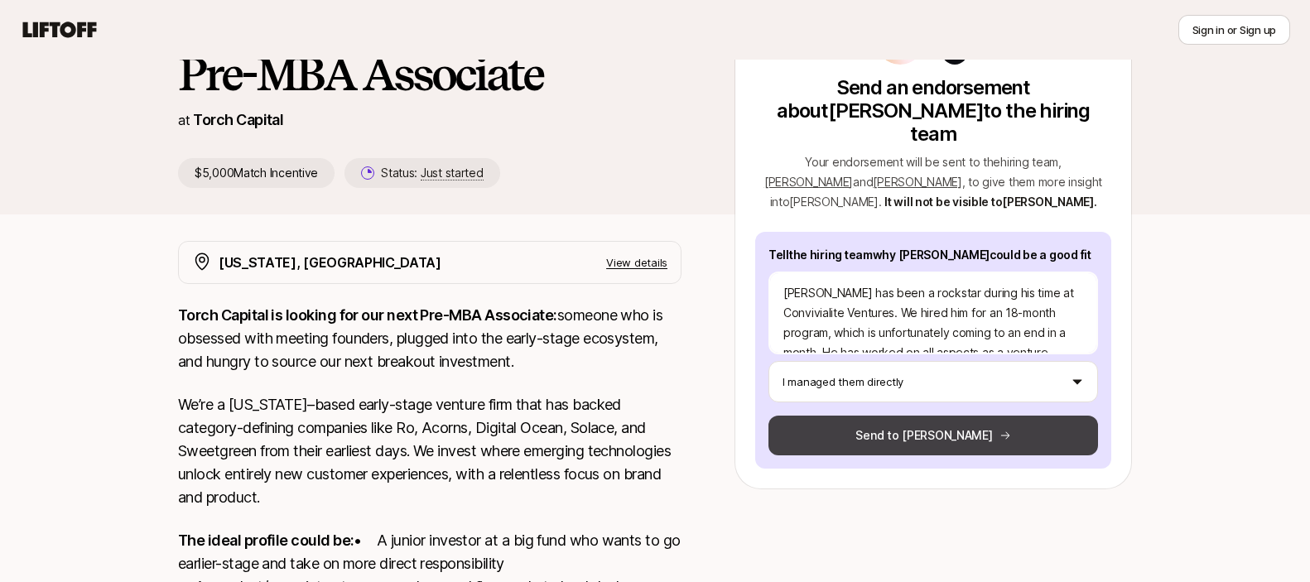
click at [972, 422] on button "Send to [PERSON_NAME]" at bounding box center [934, 436] width 330 height 40
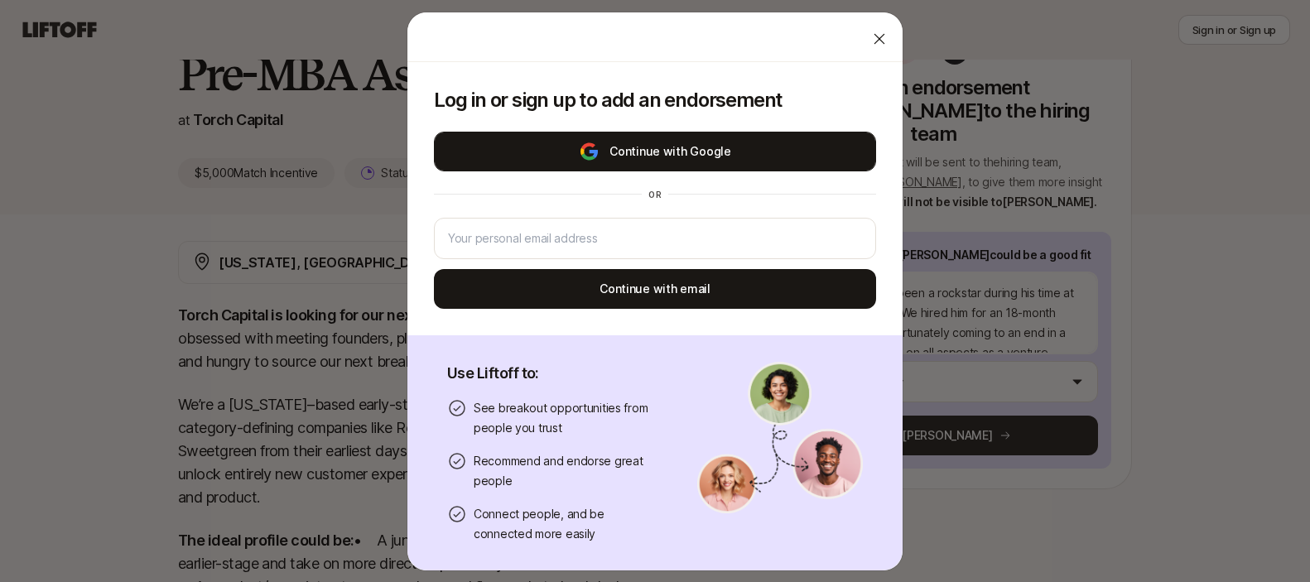
click at [588, 159] on img at bounding box center [589, 152] width 21 height 20
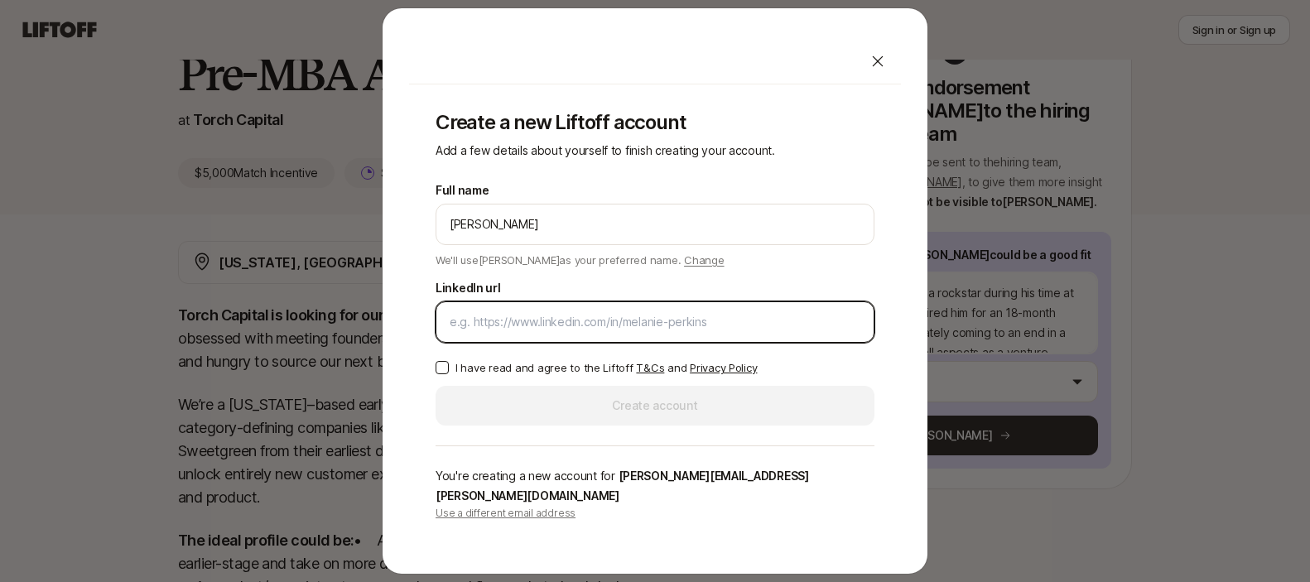
paste input "[URL][DOMAIN_NAME]"
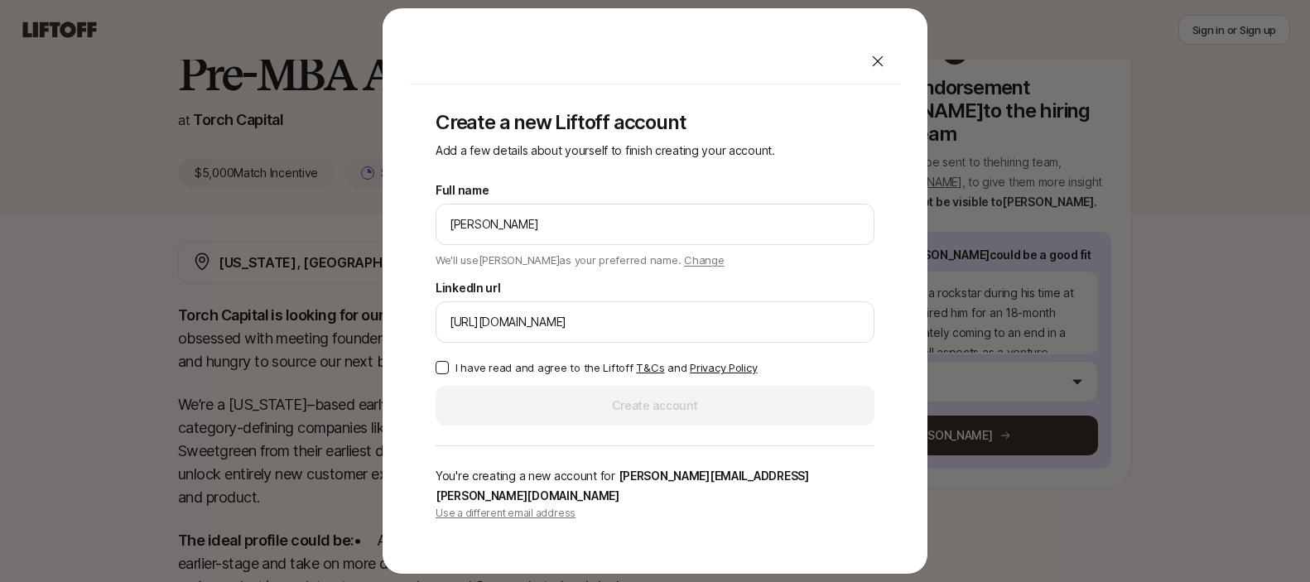
click at [442, 374] on button "I have read and agree to the Liftoff T&Cs and Privacy Policy" at bounding box center [442, 367] width 13 height 13
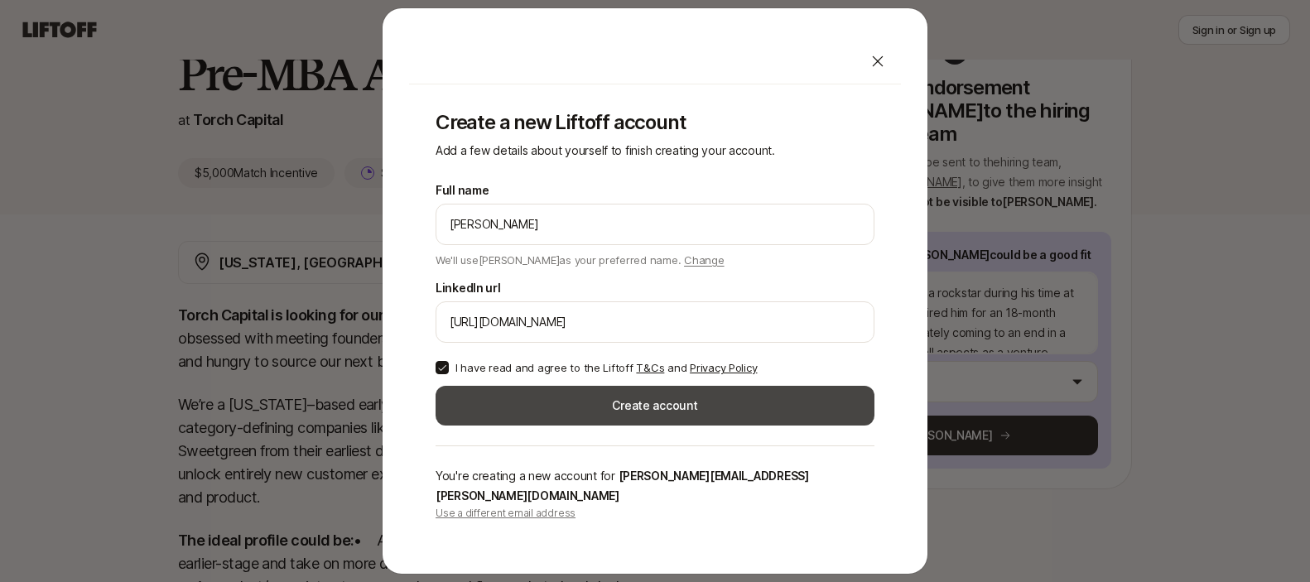
click at [609, 417] on button "Create account" at bounding box center [655, 406] width 439 height 40
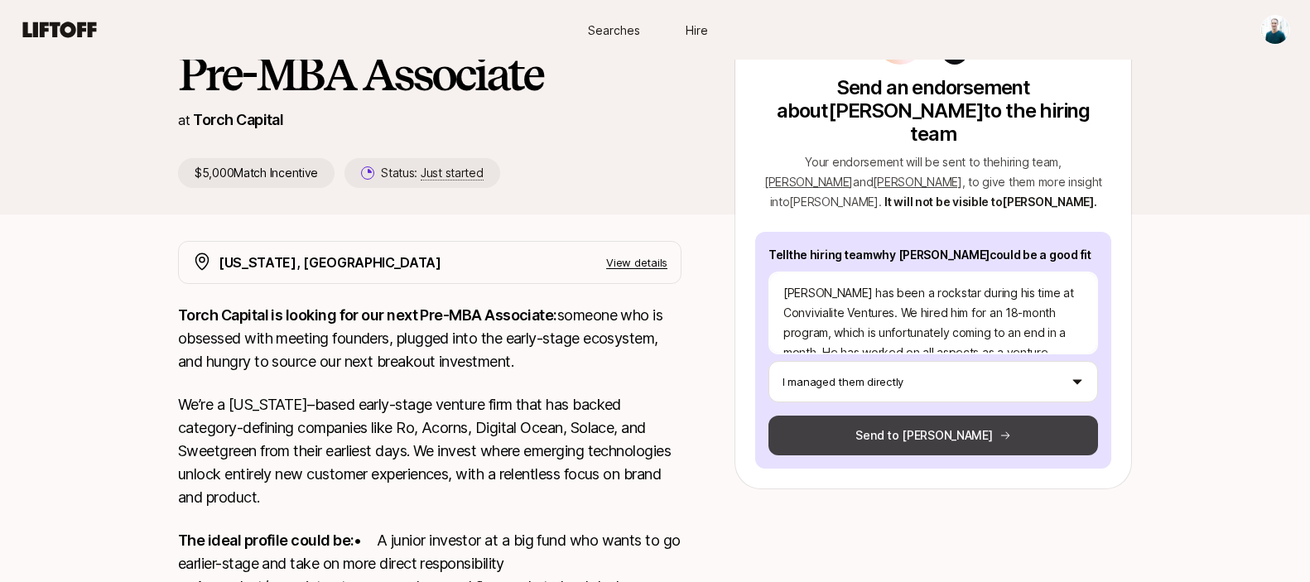
click at [940, 418] on button "Send to [PERSON_NAME]" at bounding box center [934, 436] width 330 height 40
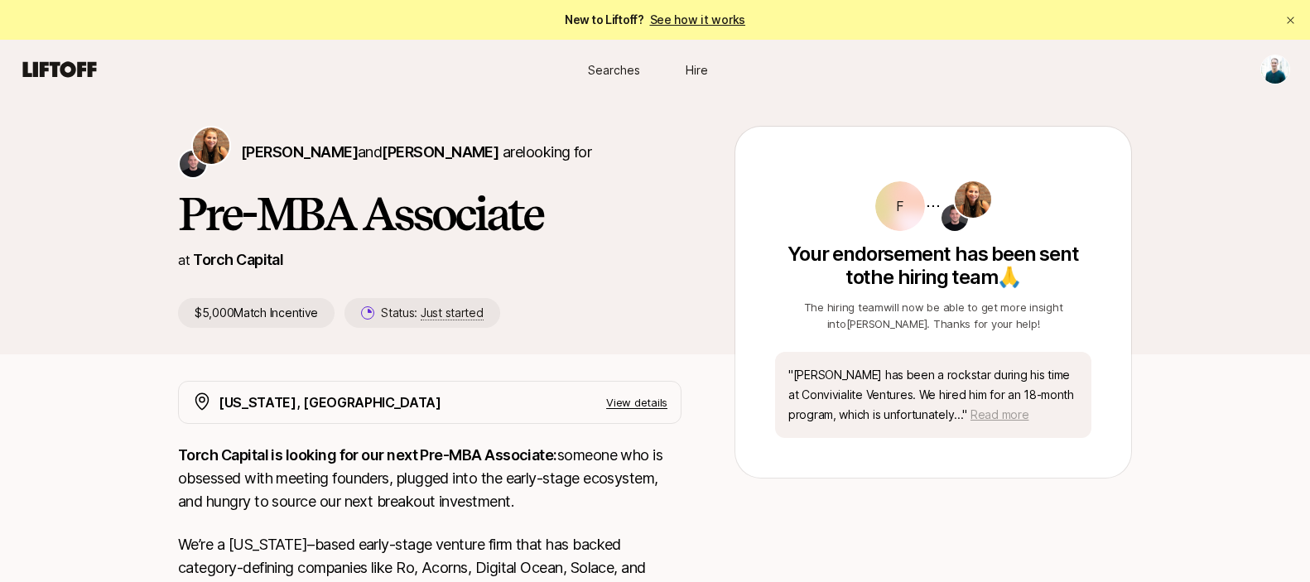
click at [1003, 411] on span "Read more" at bounding box center [1000, 415] width 58 height 14
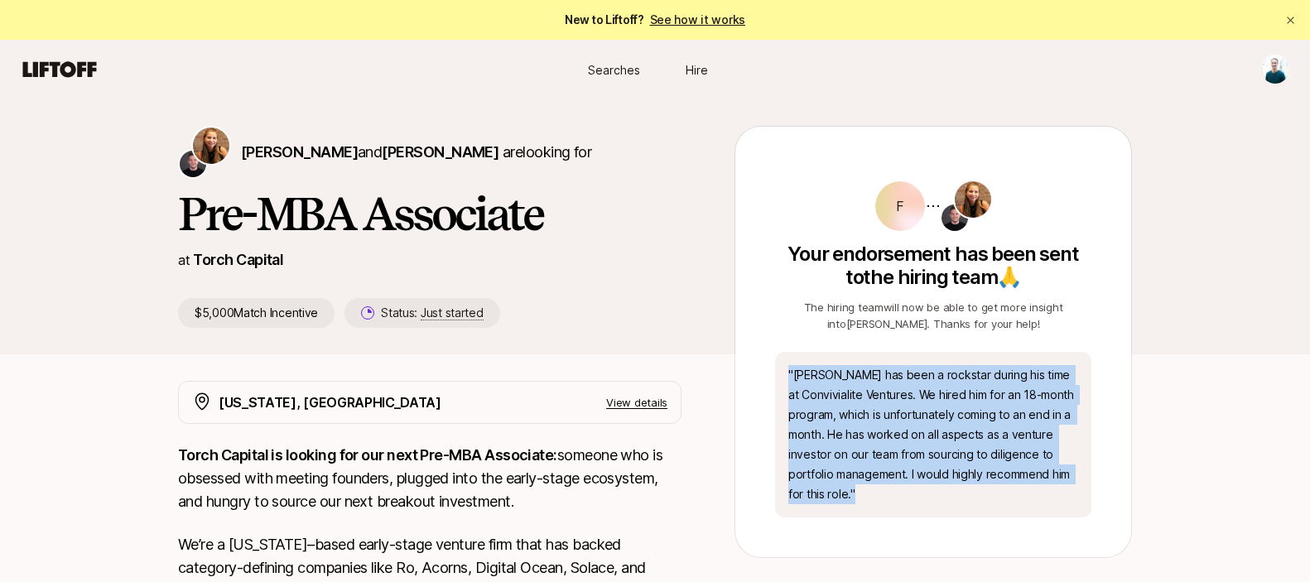
drag, startPoint x: 876, startPoint y: 491, endPoint x: 787, endPoint y: 377, distance: 144.6
click at [787, 377] on div "" [PERSON_NAME] has been a rockstar during his time at Convivialite Ventures. W…" at bounding box center [933, 435] width 316 height 166
copy p "" [PERSON_NAME] has been a rockstar during his time at Convivialite Ventures. W…"
